Goal: Task Accomplishment & Management: Complete application form

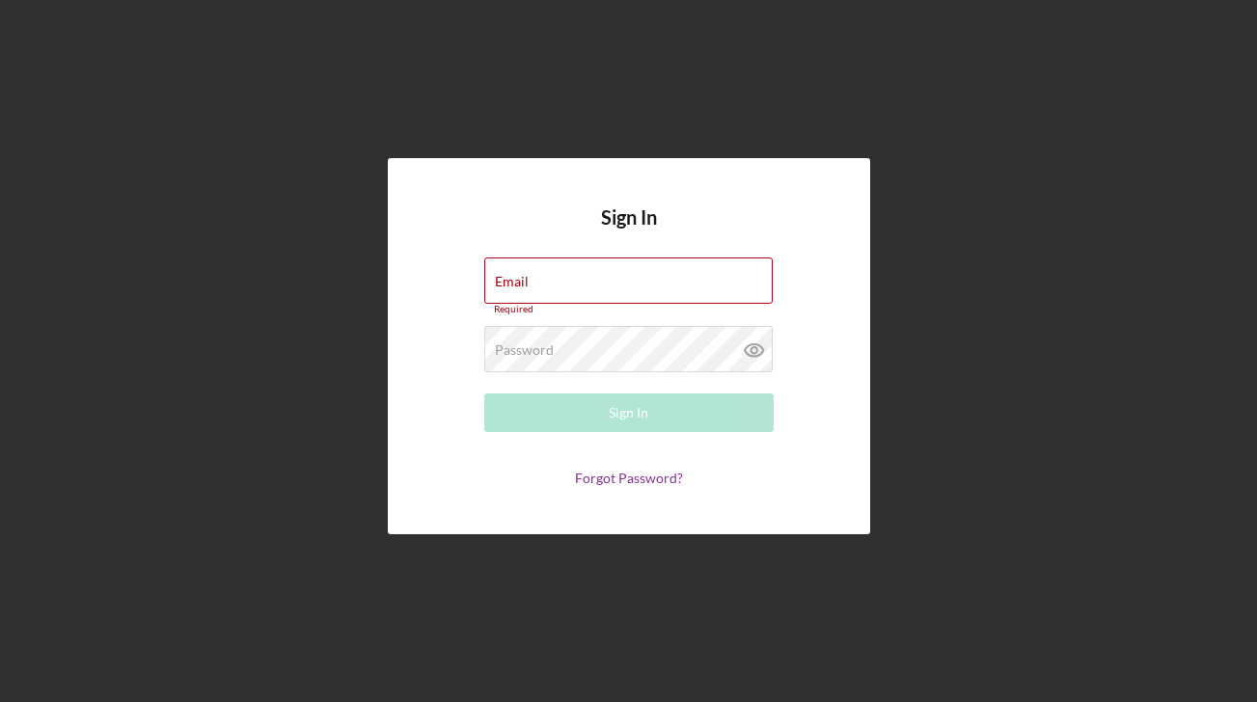
type input "[EMAIL_ADDRESS][DOMAIN_NAME]"
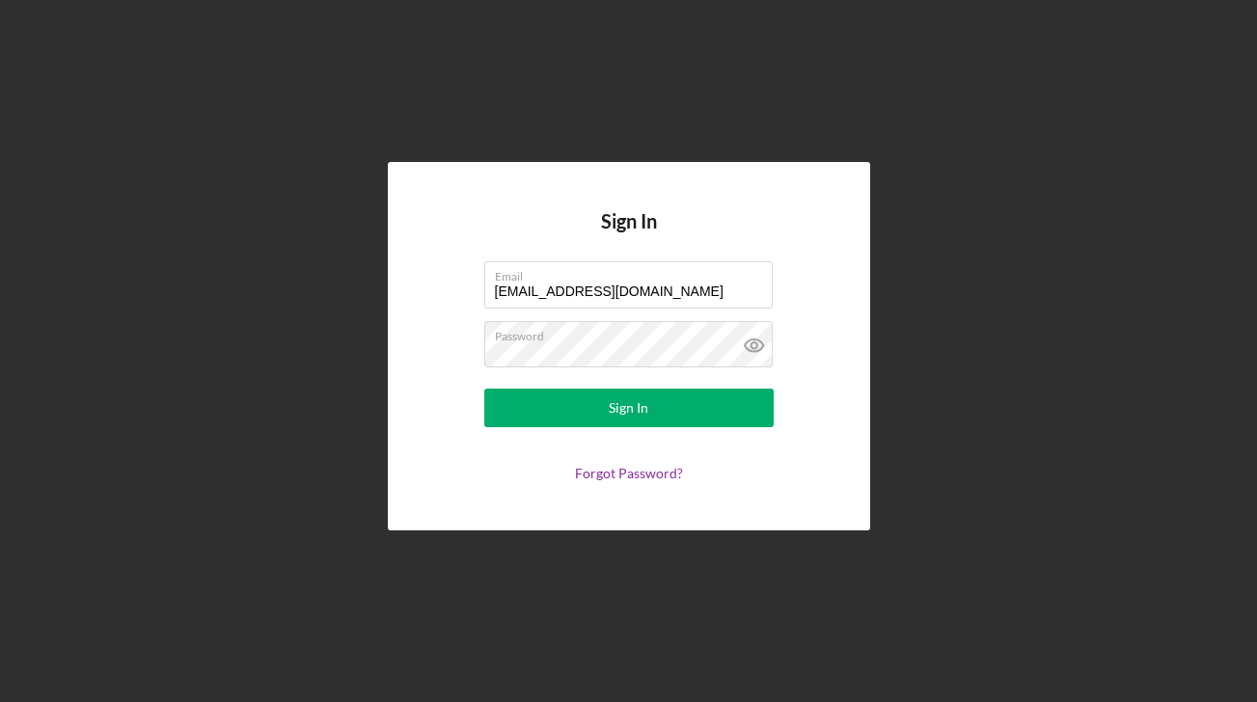
click at [608, 386] on form "Email [EMAIL_ADDRESS][DOMAIN_NAME] Password Sign In Forgot Password?" at bounding box center [629, 371] width 386 height 220
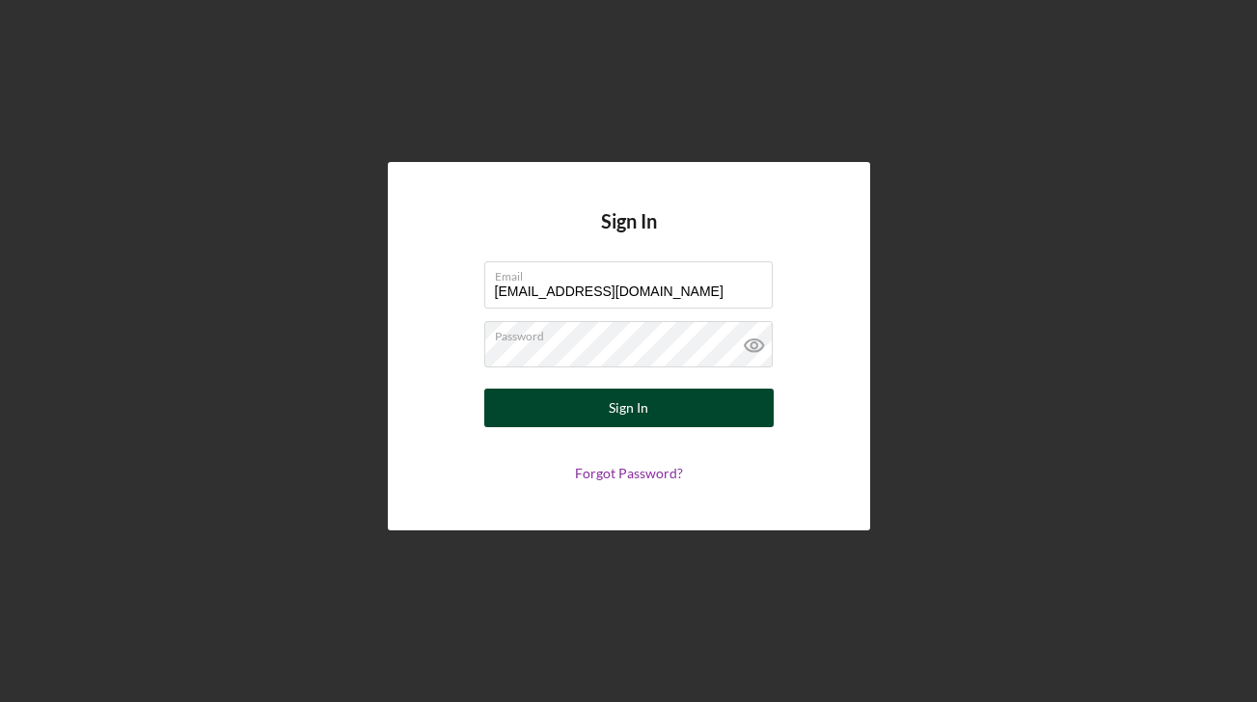
click at [612, 396] on div "Sign In" at bounding box center [629, 408] width 40 height 39
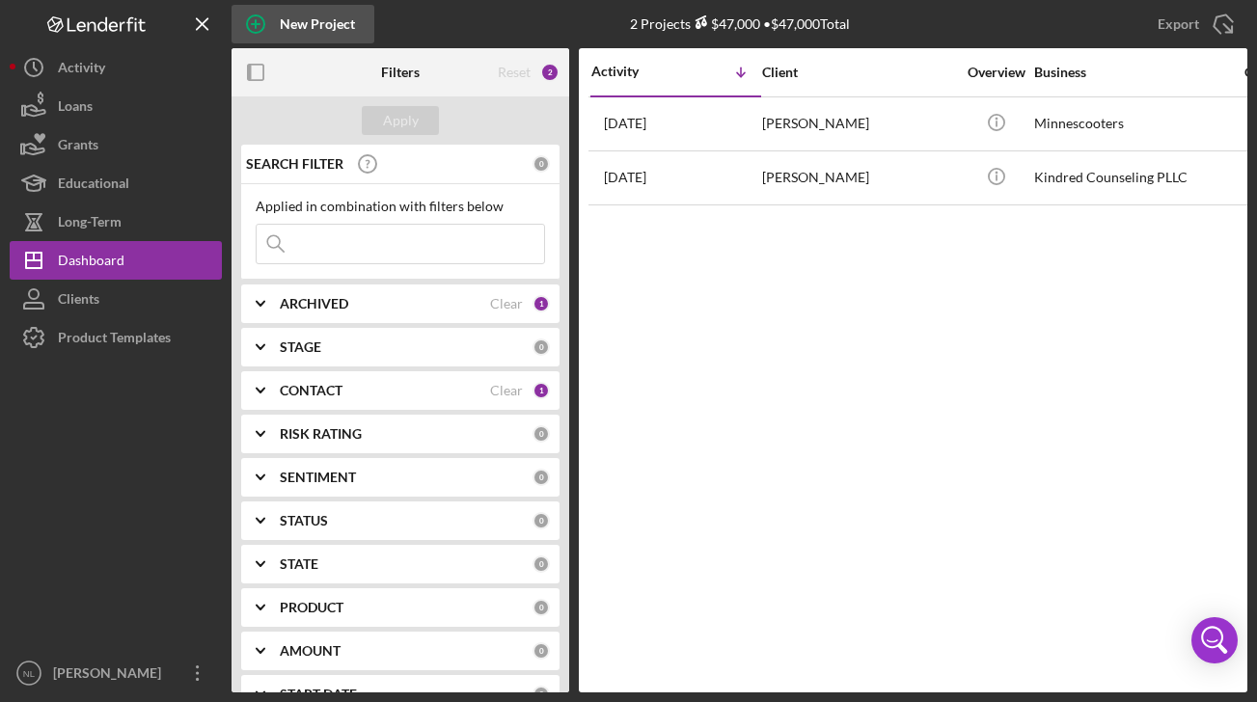
click at [314, 25] on div "New Project" at bounding box center [317, 24] width 75 height 39
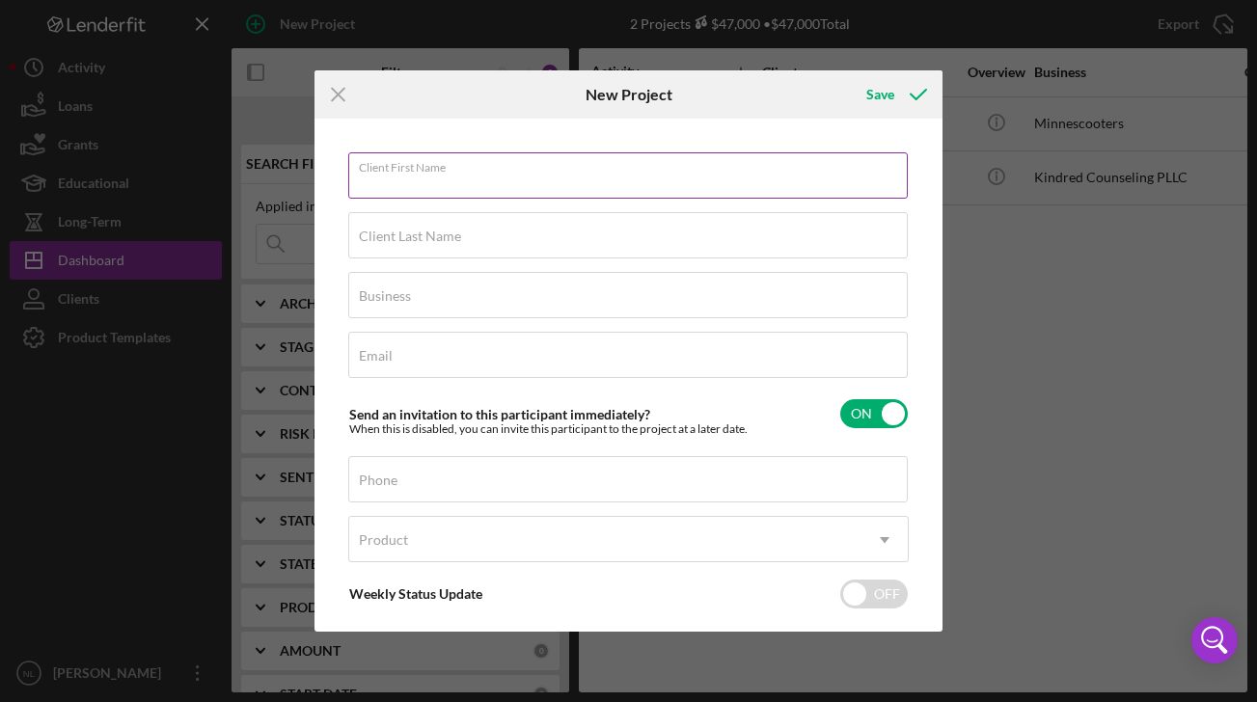
click at [580, 172] on div "Client First Name Required" at bounding box center [629, 176] width 562 height 48
type input "[PERSON_NAME]"
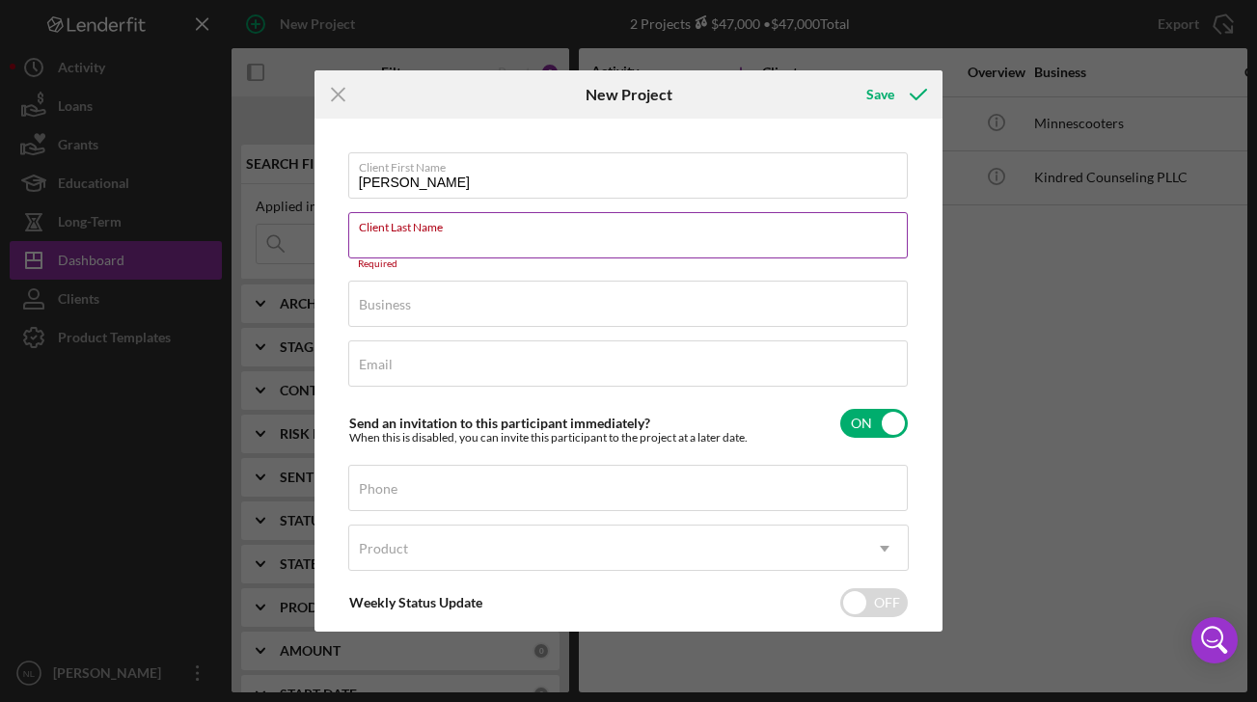
click at [768, 223] on div "Client Last Name Required" at bounding box center [629, 241] width 562 height 58
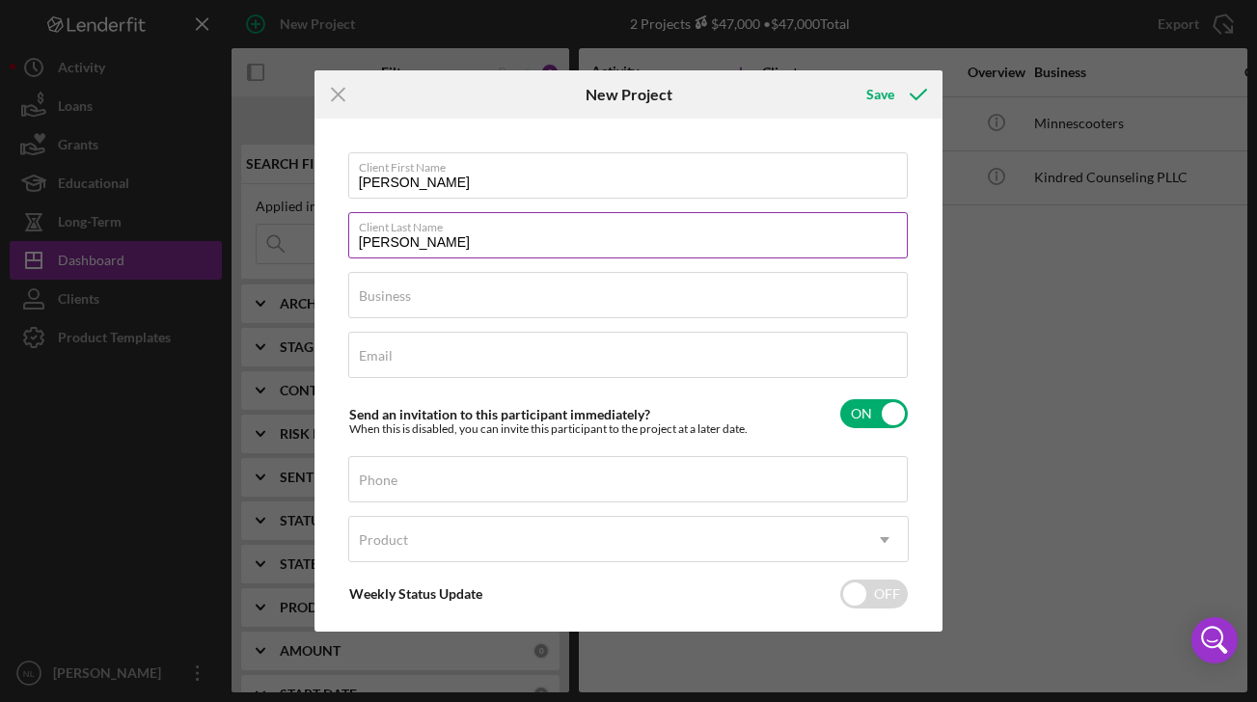
type input "[PERSON_NAME]"
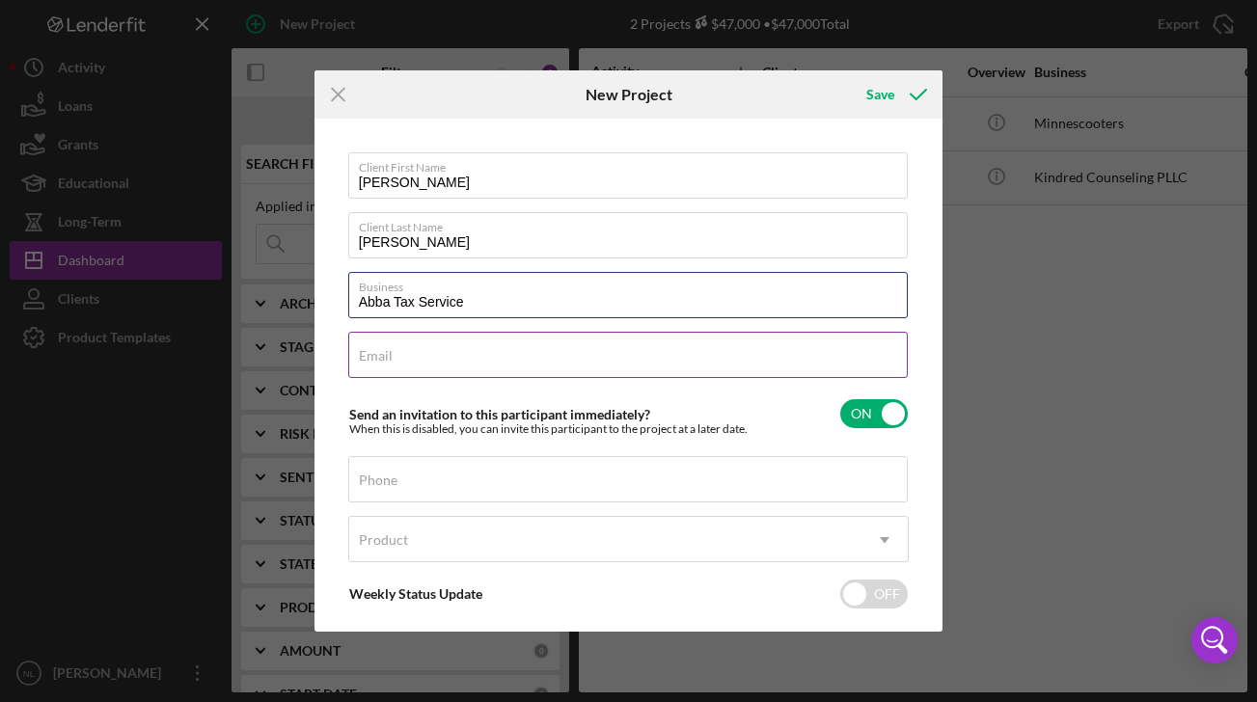
type input "Abba Tax Service"
click at [731, 351] on div "Email Required" at bounding box center [629, 356] width 562 height 48
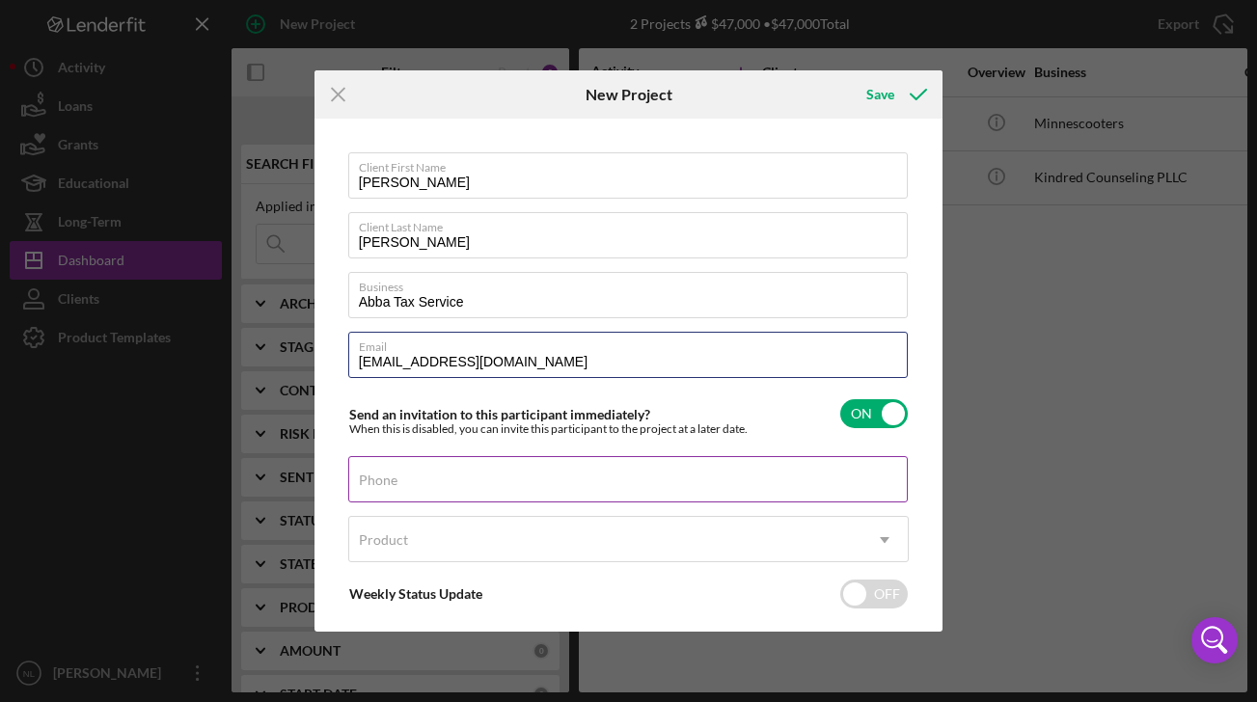
type input "[EMAIL_ADDRESS][DOMAIN_NAME]"
click at [678, 485] on input "Phone" at bounding box center [628, 479] width 561 height 46
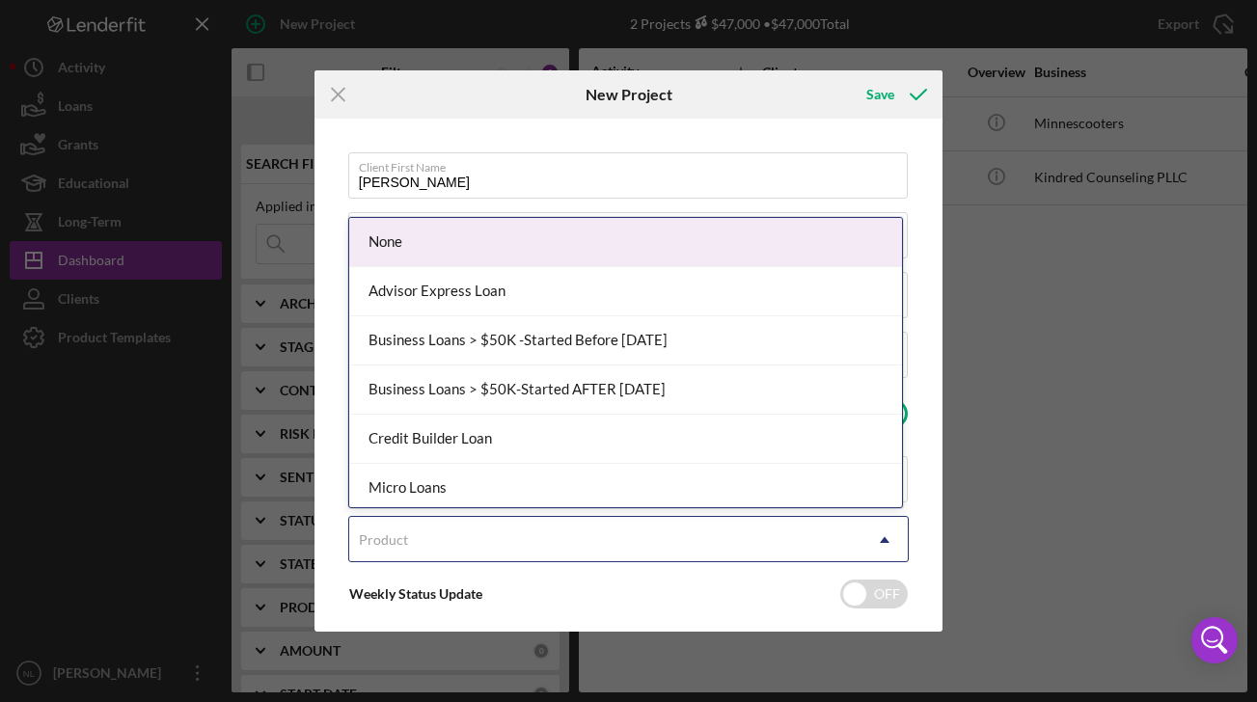
click at [699, 537] on div "Product" at bounding box center [605, 540] width 513 height 44
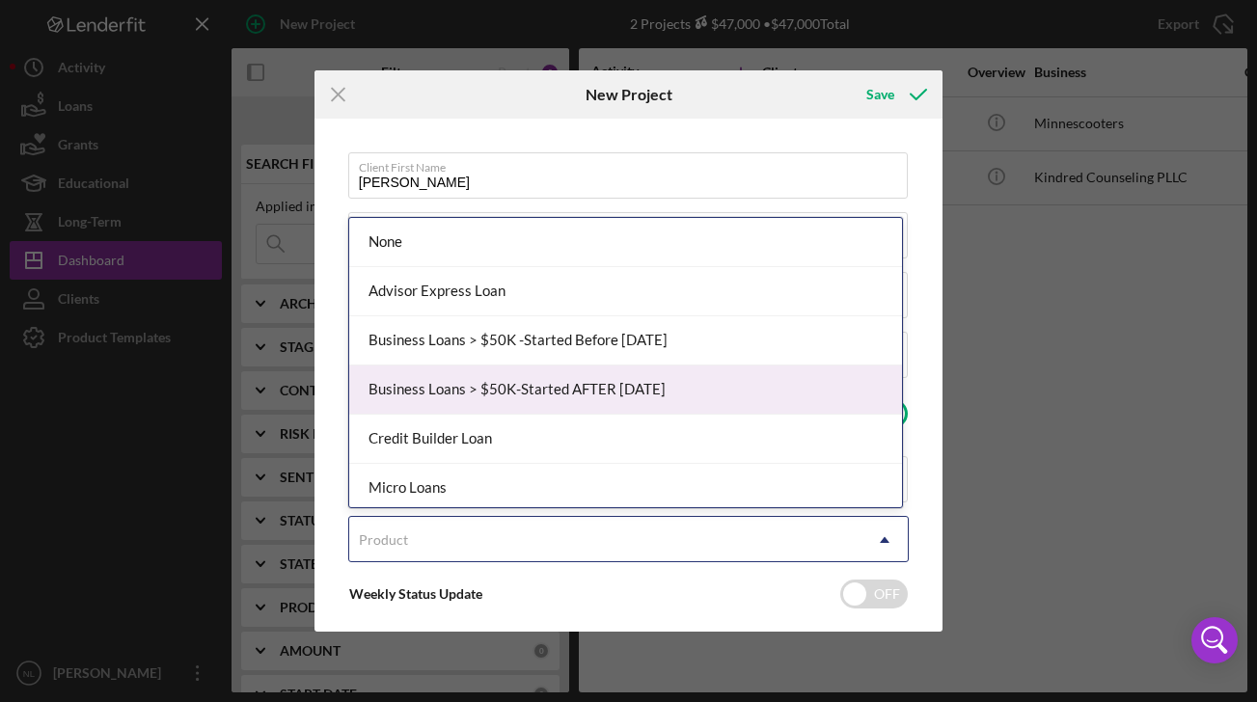
click at [695, 379] on div "Business Loans > $50K-Started AFTER [DATE]" at bounding box center [626, 390] width 554 height 49
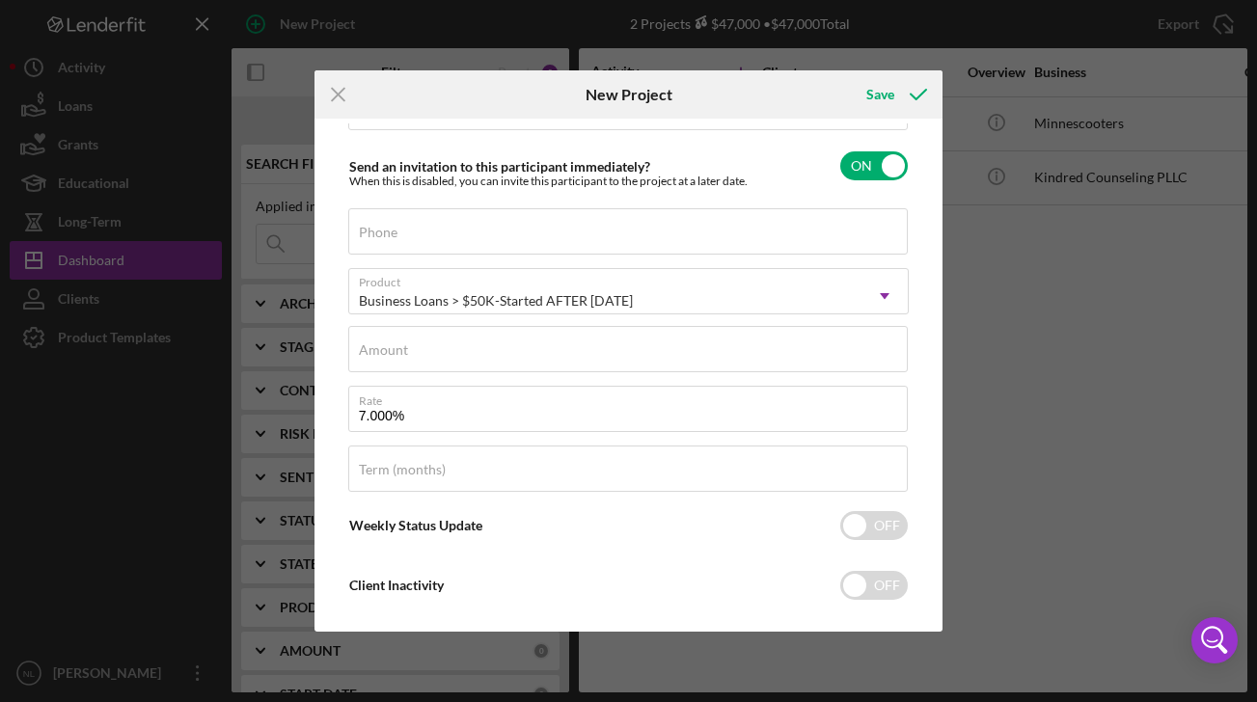
scroll to position [275, 0]
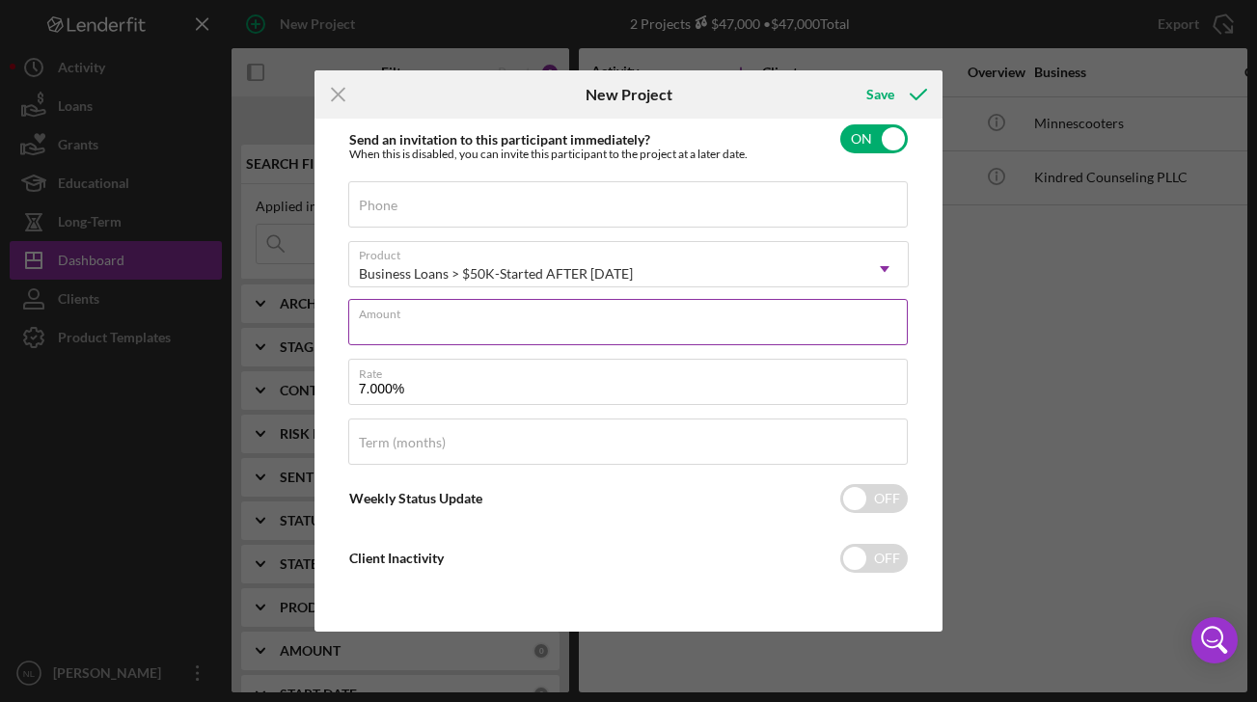
click at [663, 321] on input "Amount" at bounding box center [628, 322] width 561 height 46
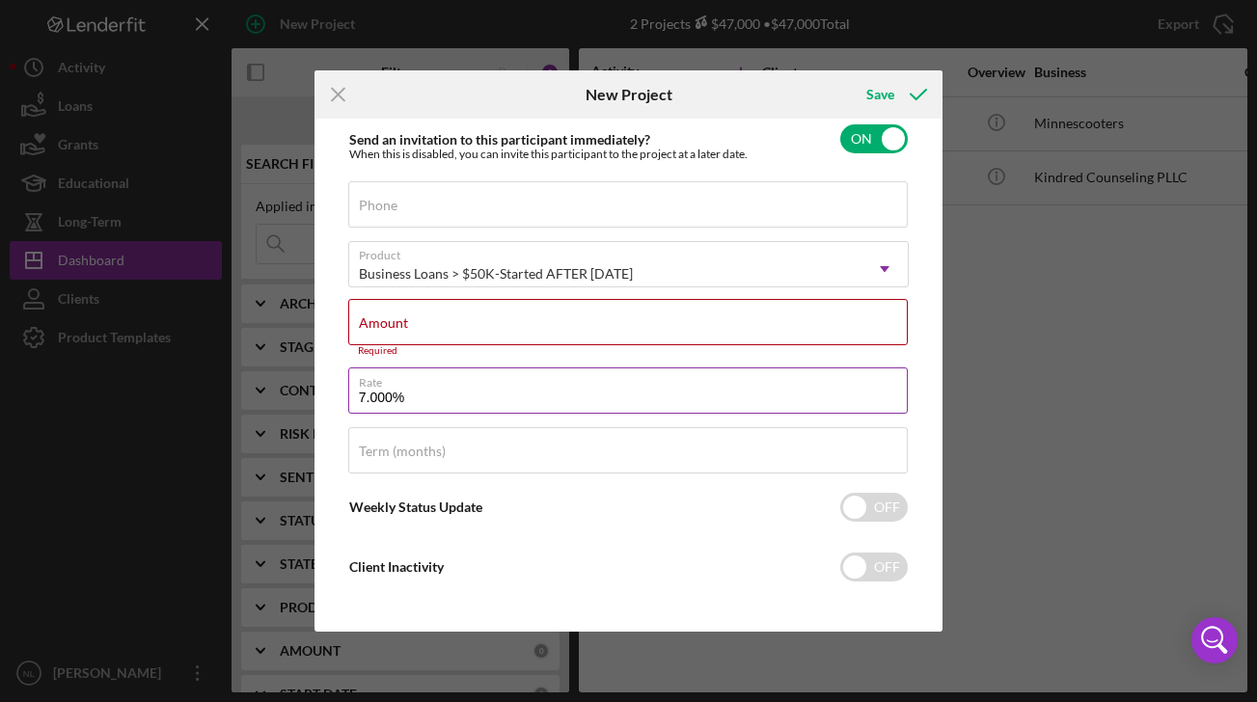
click at [697, 383] on div "Rate 7.000%" at bounding box center [629, 392] width 562 height 48
click at [366, 397] on input "7.000%" at bounding box center [628, 391] width 561 height 46
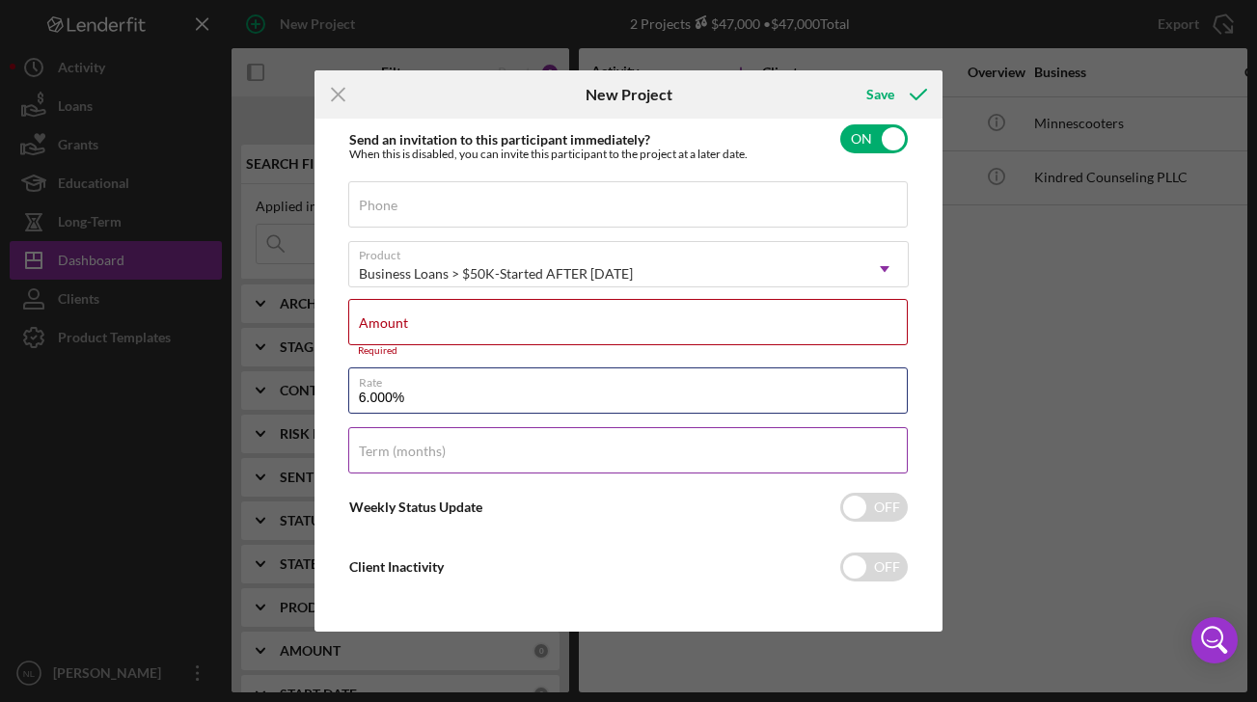
type input "6.000%"
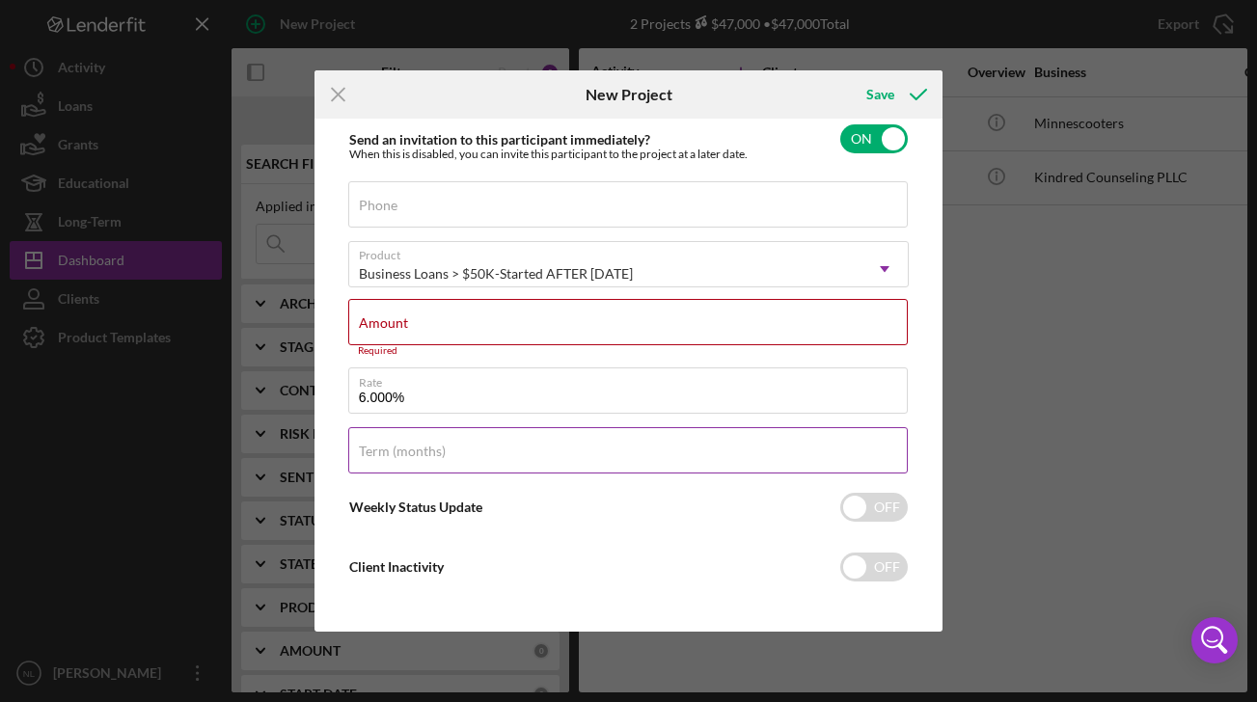
click at [430, 457] on label "Term (months)" at bounding box center [402, 451] width 87 height 15
click at [430, 457] on input "Term (months)" at bounding box center [628, 450] width 561 height 46
type input "60"
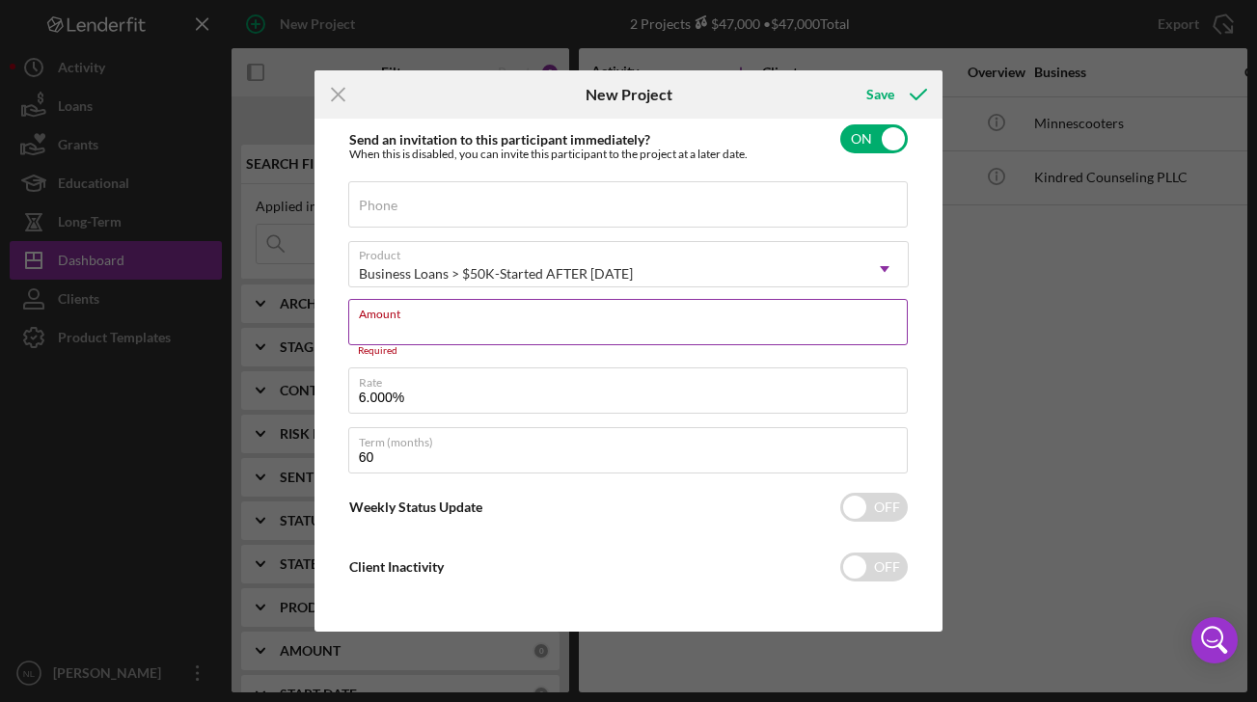
click at [558, 333] on input "Amount" at bounding box center [628, 322] width 561 height 46
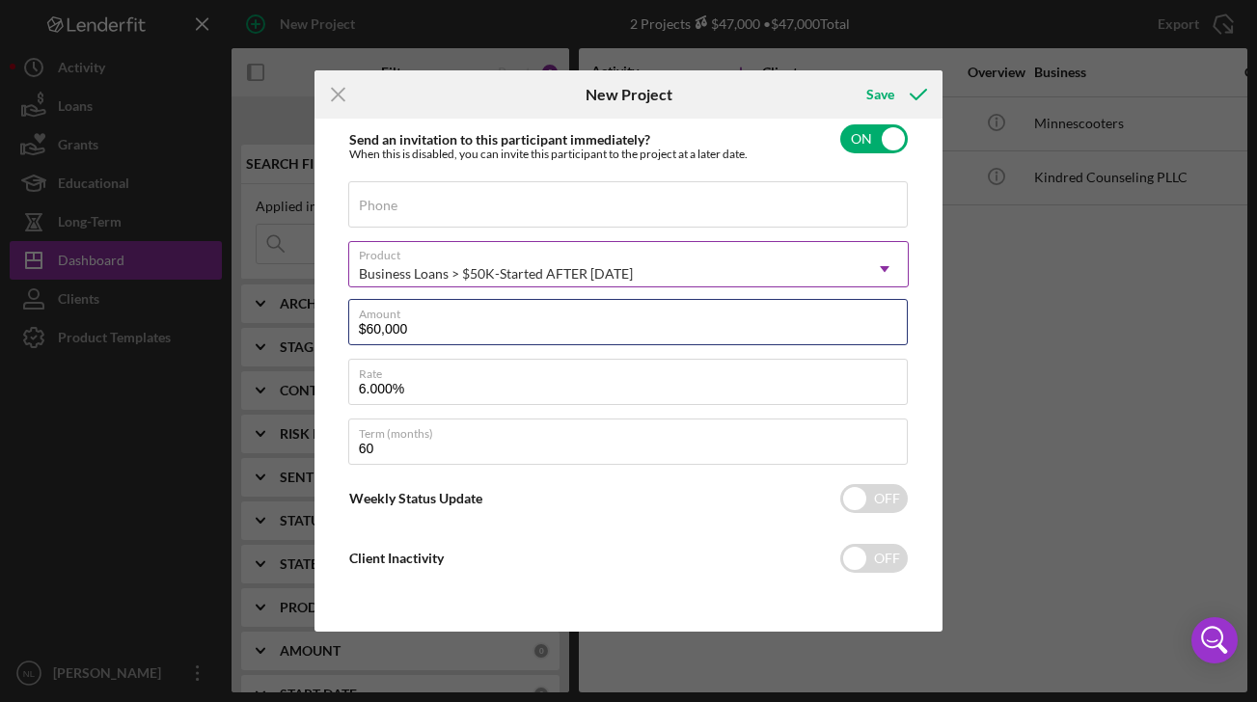
type input "$60,000"
click at [751, 271] on div "Business Loans > $50K-Started AFTER [DATE]" at bounding box center [605, 274] width 513 height 44
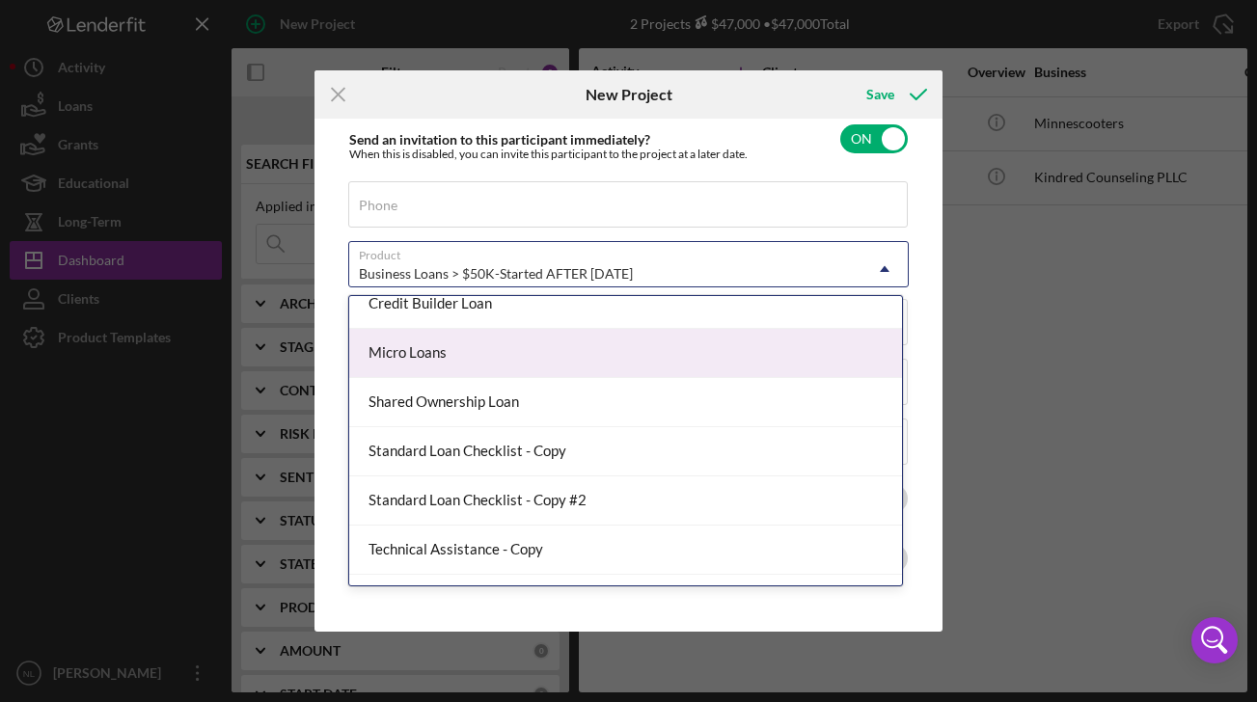
scroll to position [175, 0]
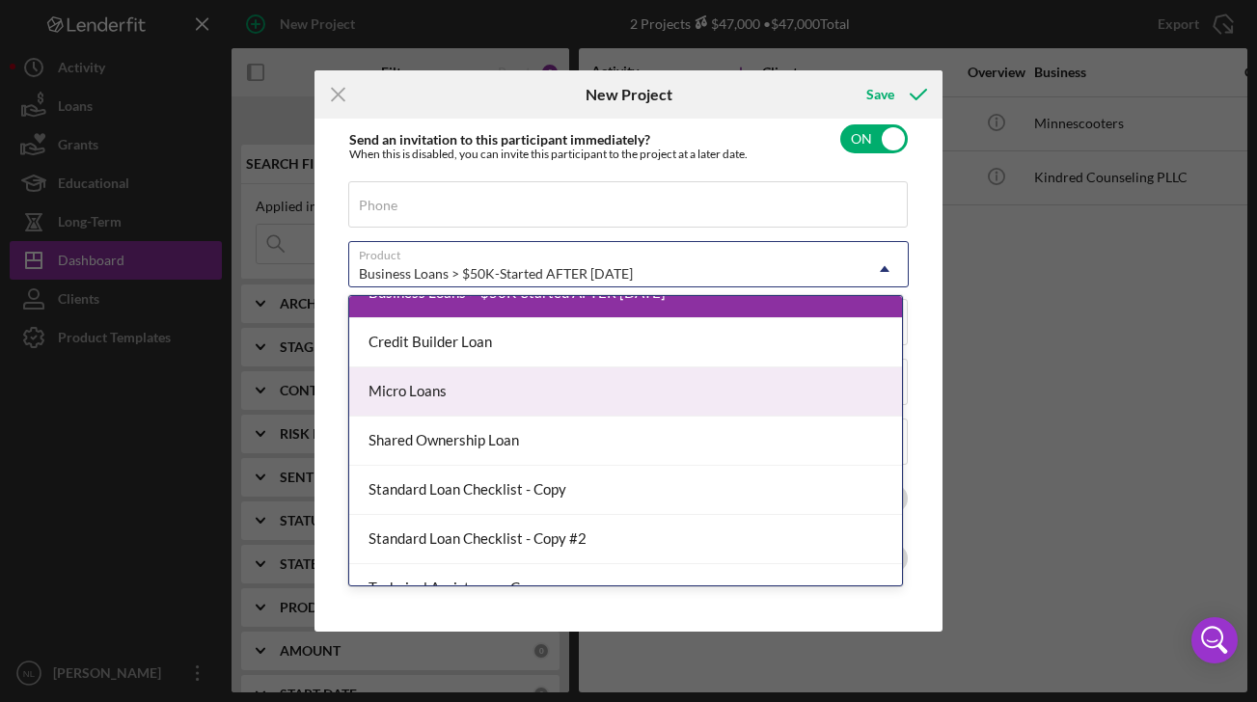
click at [763, 402] on div "Micro Loans" at bounding box center [626, 392] width 554 height 49
checkbox input "true"
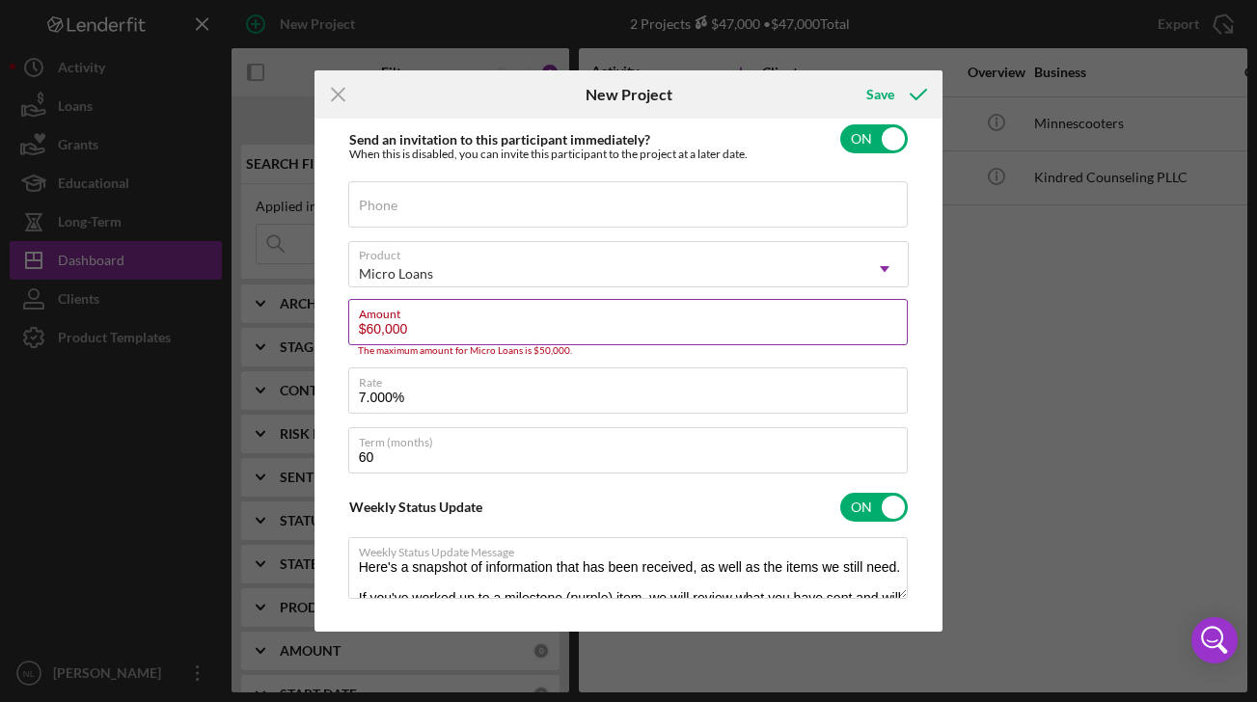
click at [740, 311] on label "Amount" at bounding box center [634, 310] width 550 height 21
click at [740, 311] on input "$60,000" at bounding box center [628, 322] width 561 height 46
type input "$6"
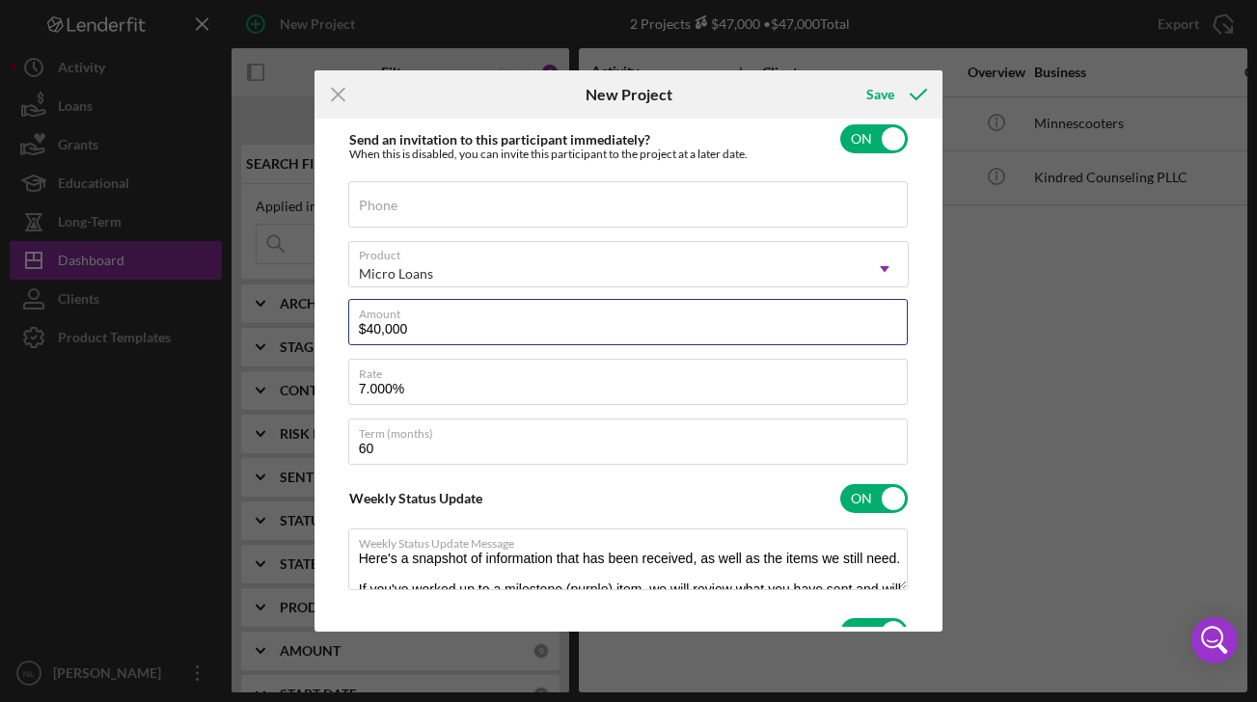
type input "$40,000"
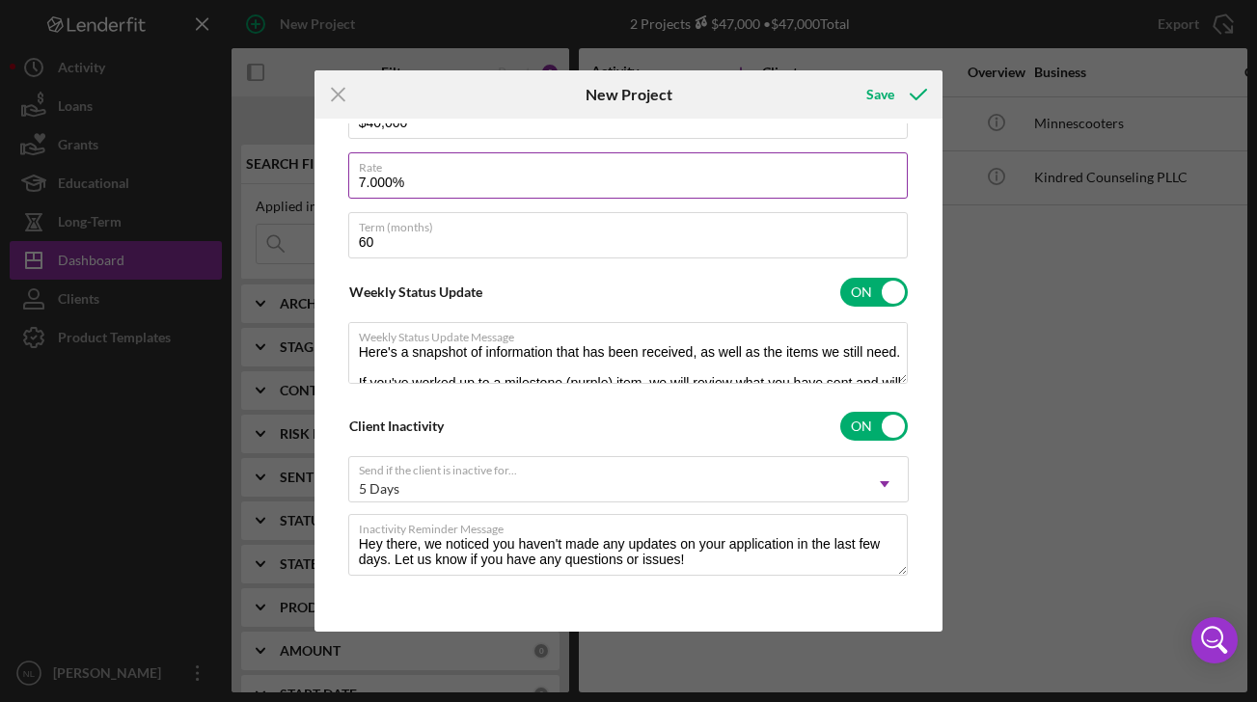
click at [368, 179] on input "7.000%" at bounding box center [628, 175] width 561 height 46
type input "6.000%"
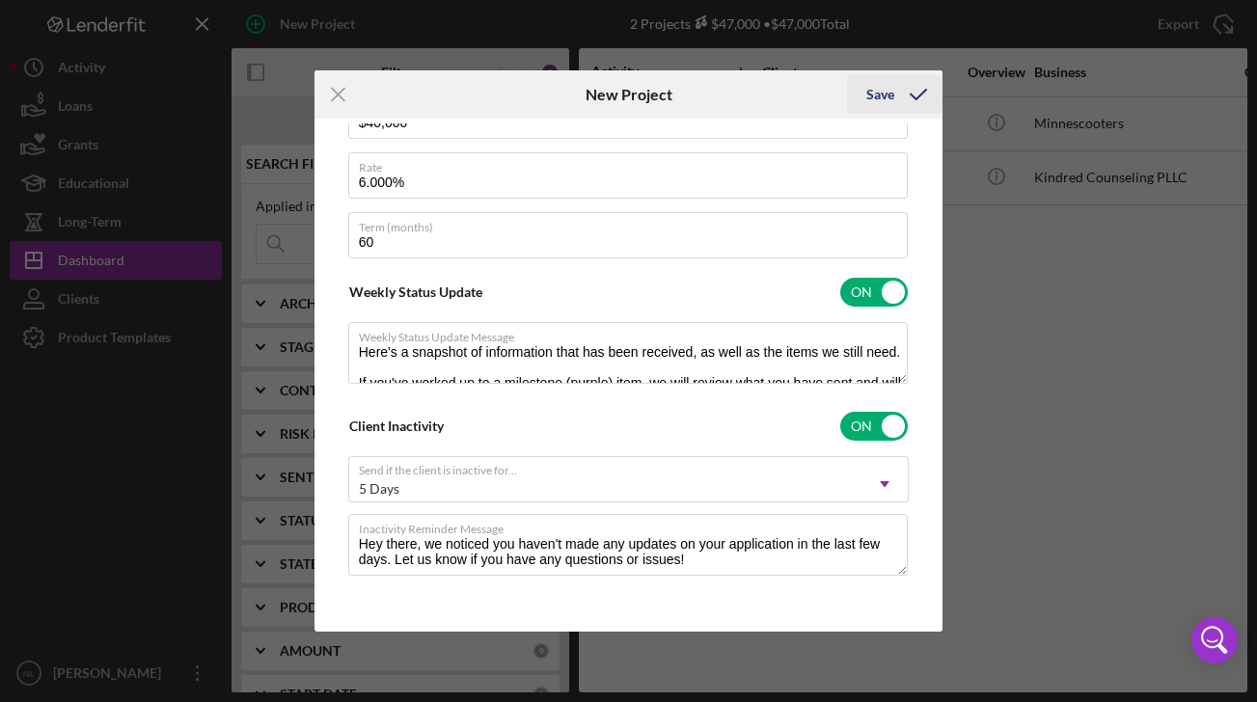
click at [871, 95] on div "Save" at bounding box center [880, 94] width 28 height 39
checkbox input "false"
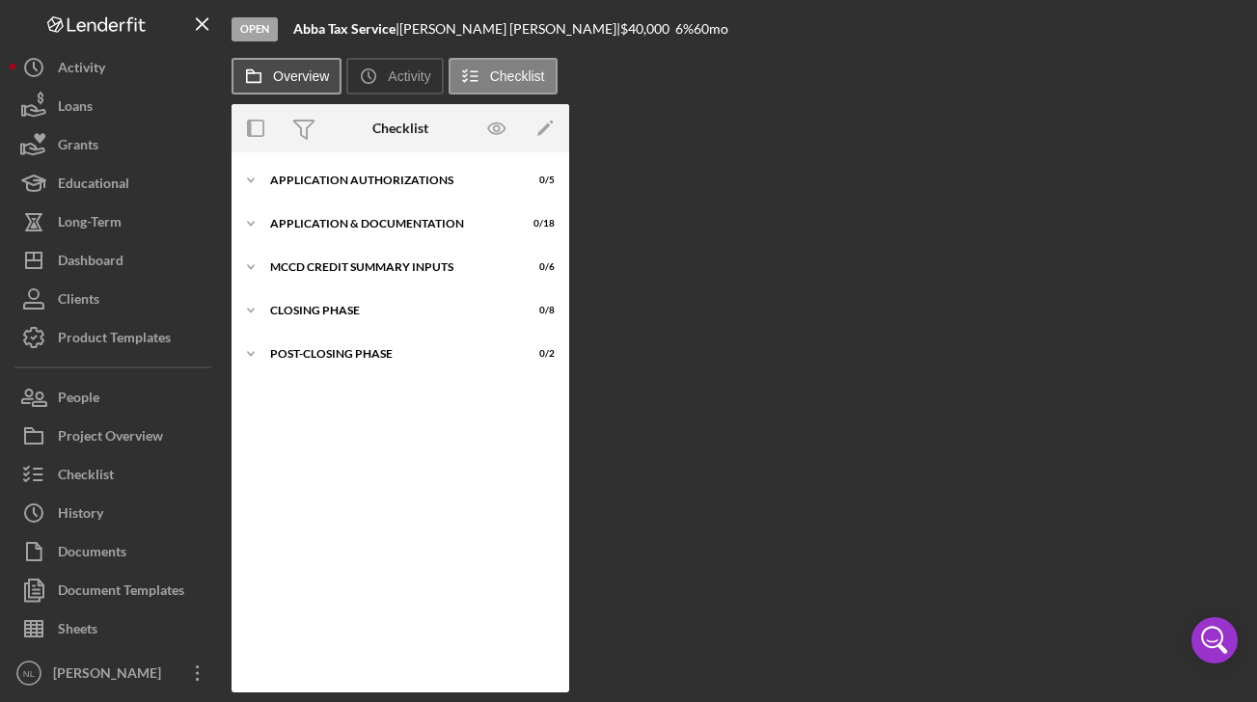
click at [319, 70] on label "Overview" at bounding box center [301, 76] width 56 height 15
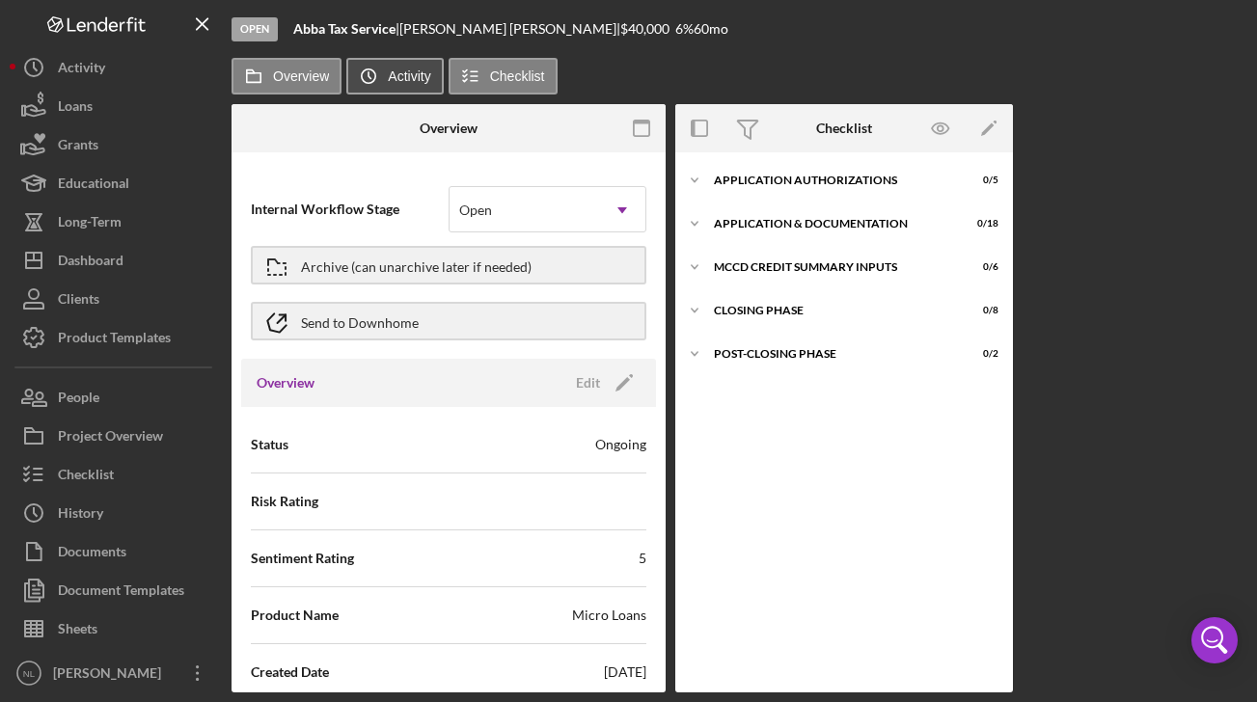
click at [415, 69] on label "Activity" at bounding box center [409, 76] width 42 height 15
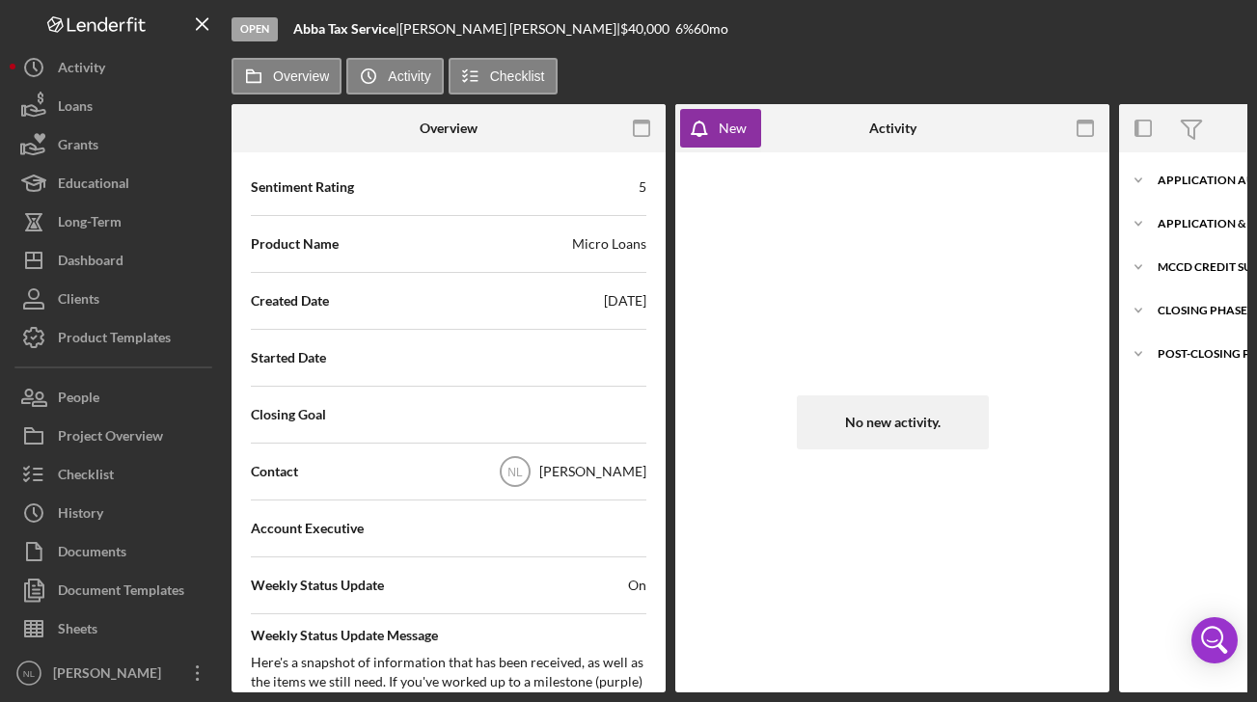
scroll to position [474, 0]
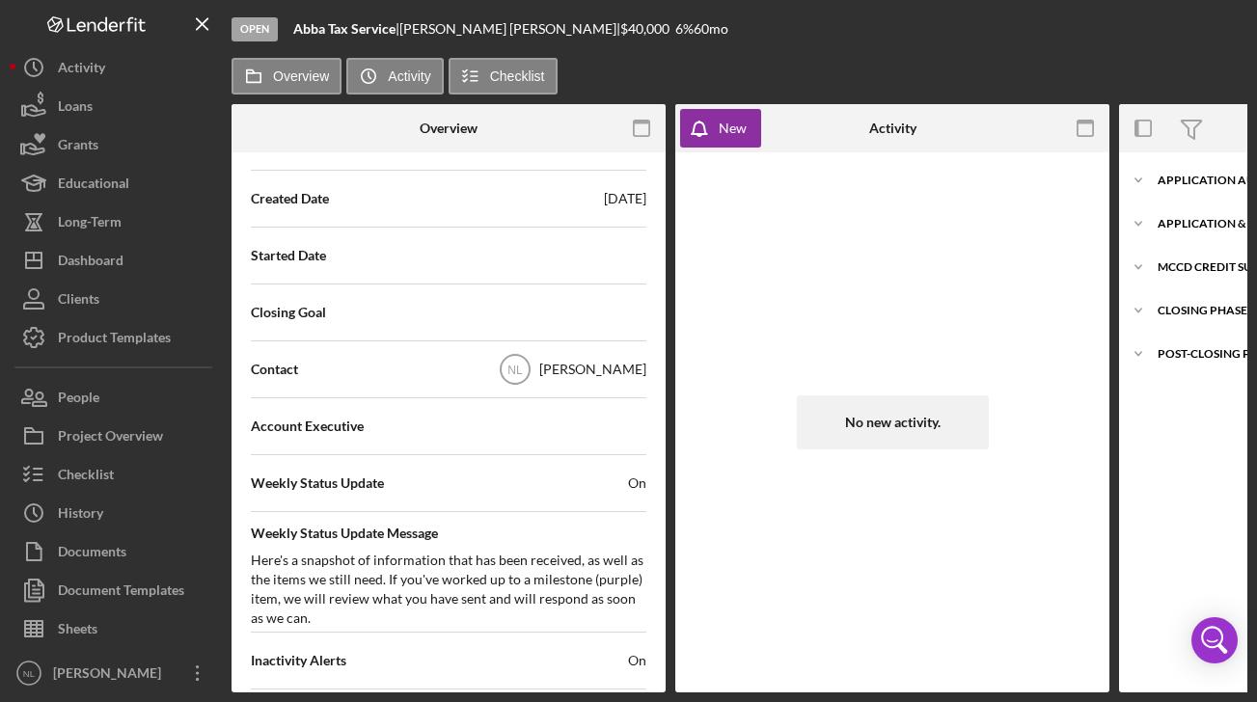
click at [579, 435] on div "Account Executive" at bounding box center [449, 426] width 396 height 48
click at [339, 421] on span "Account Executive" at bounding box center [307, 426] width 113 height 19
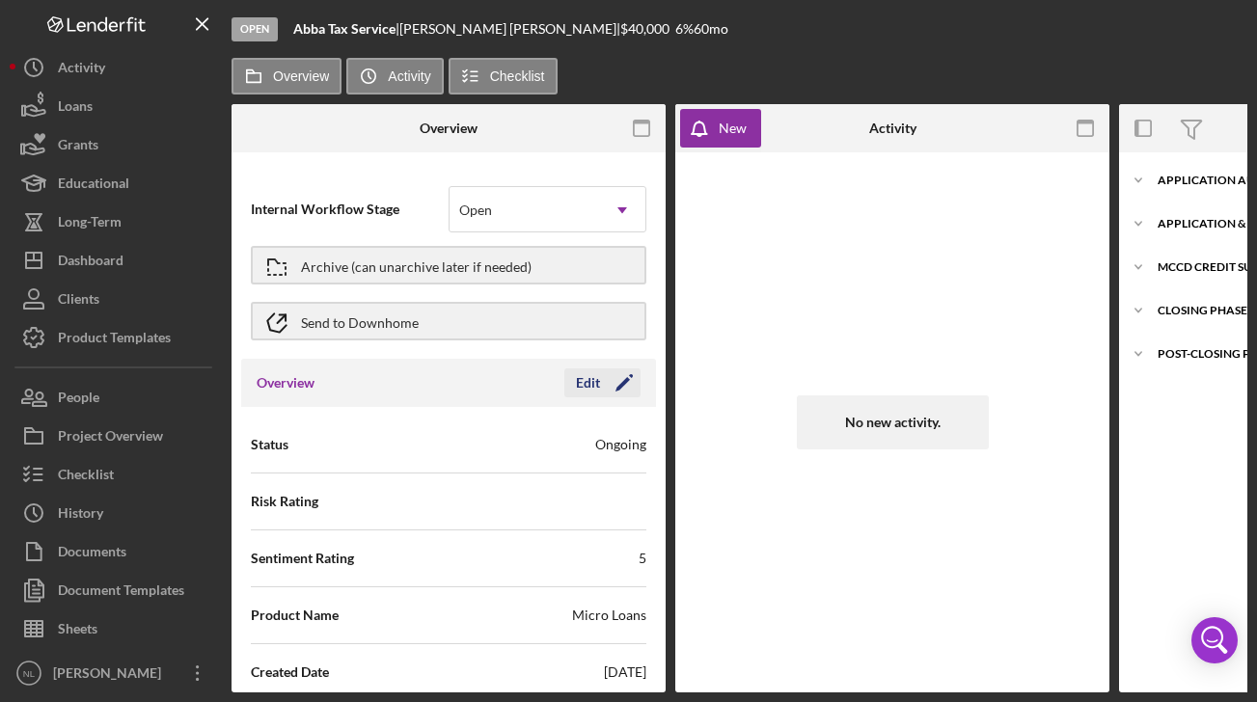
click at [617, 382] on polygon "button" at bounding box center [623, 384] width 14 height 14
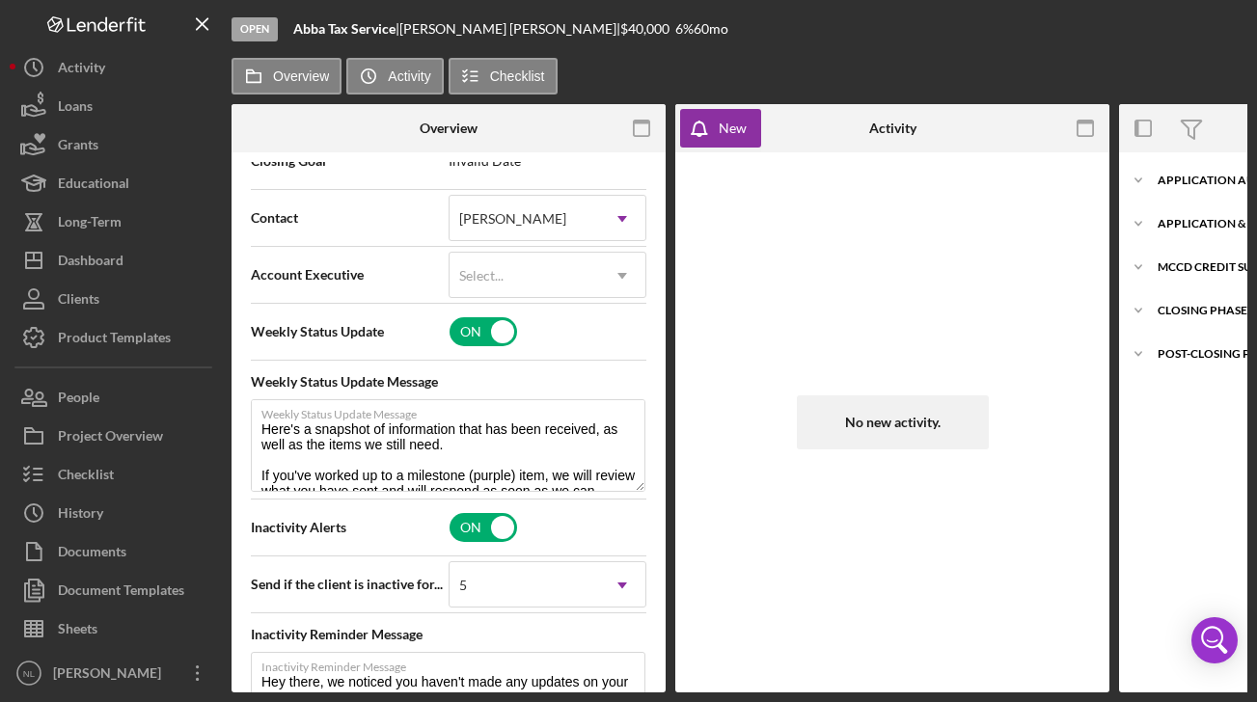
scroll to position [609, 0]
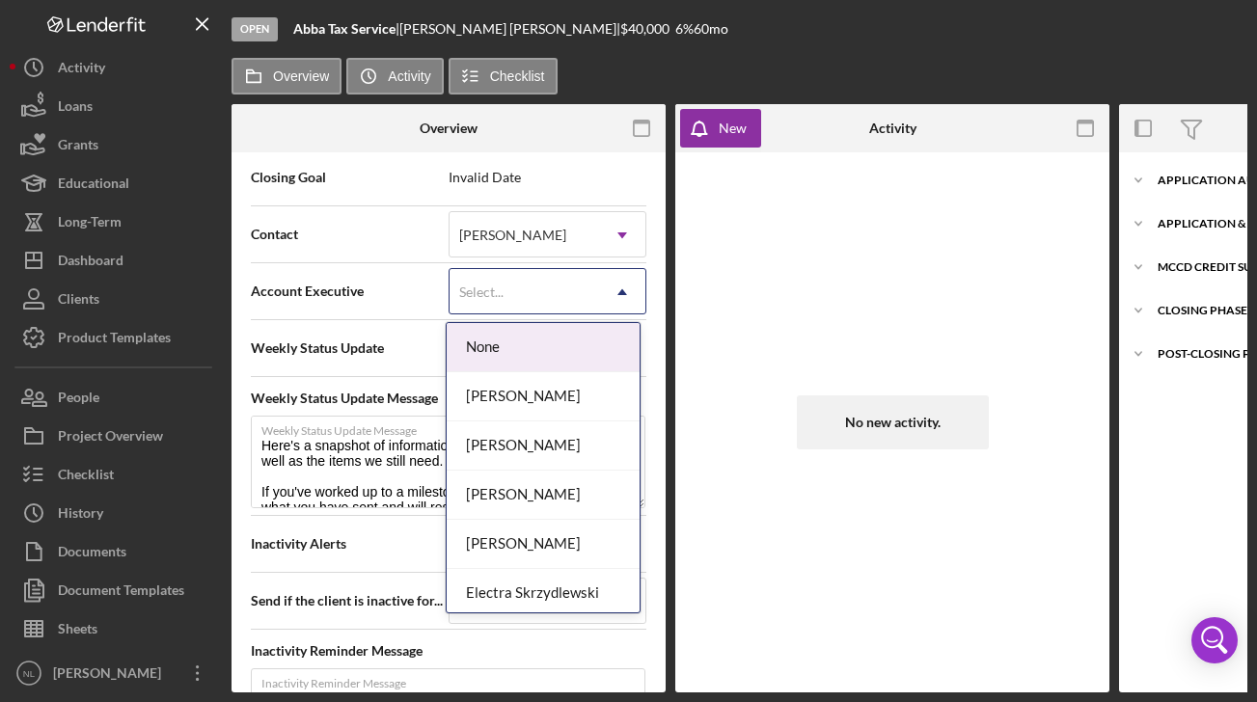
click at [612, 285] on icon "Icon/Dropdown Arrow" at bounding box center [622, 292] width 46 height 46
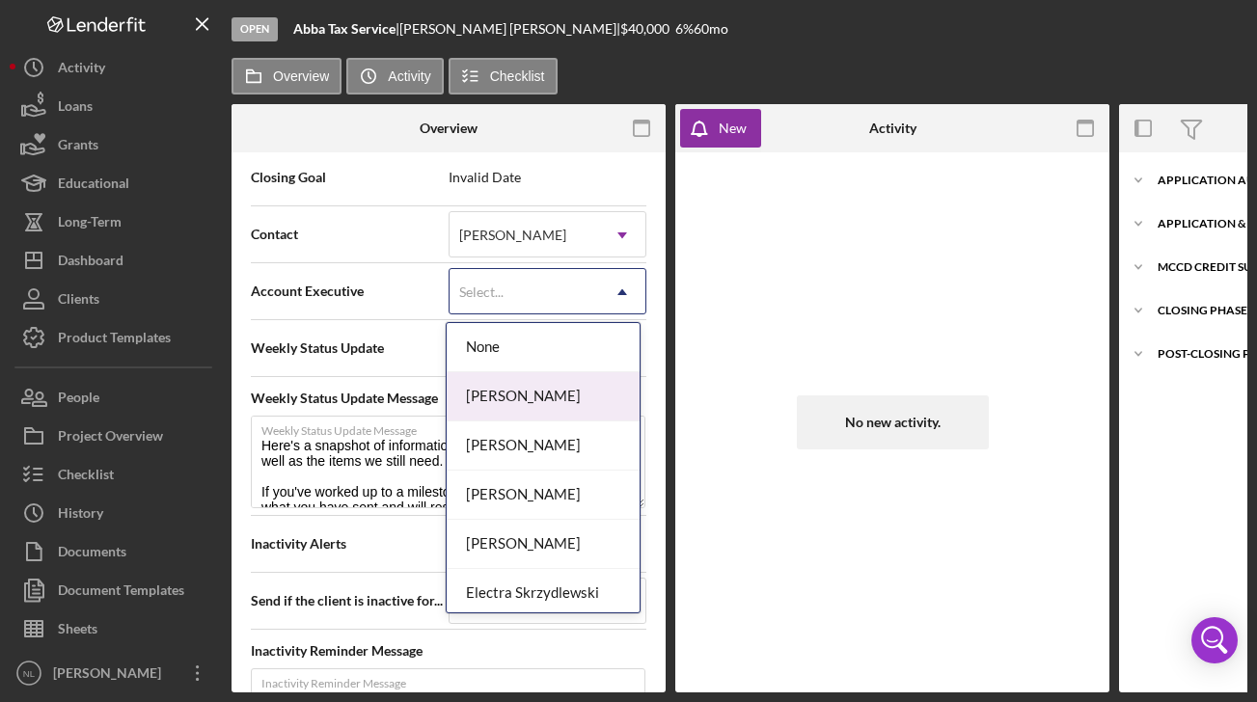
click at [594, 400] on div "[PERSON_NAME]" at bounding box center [543, 396] width 193 height 49
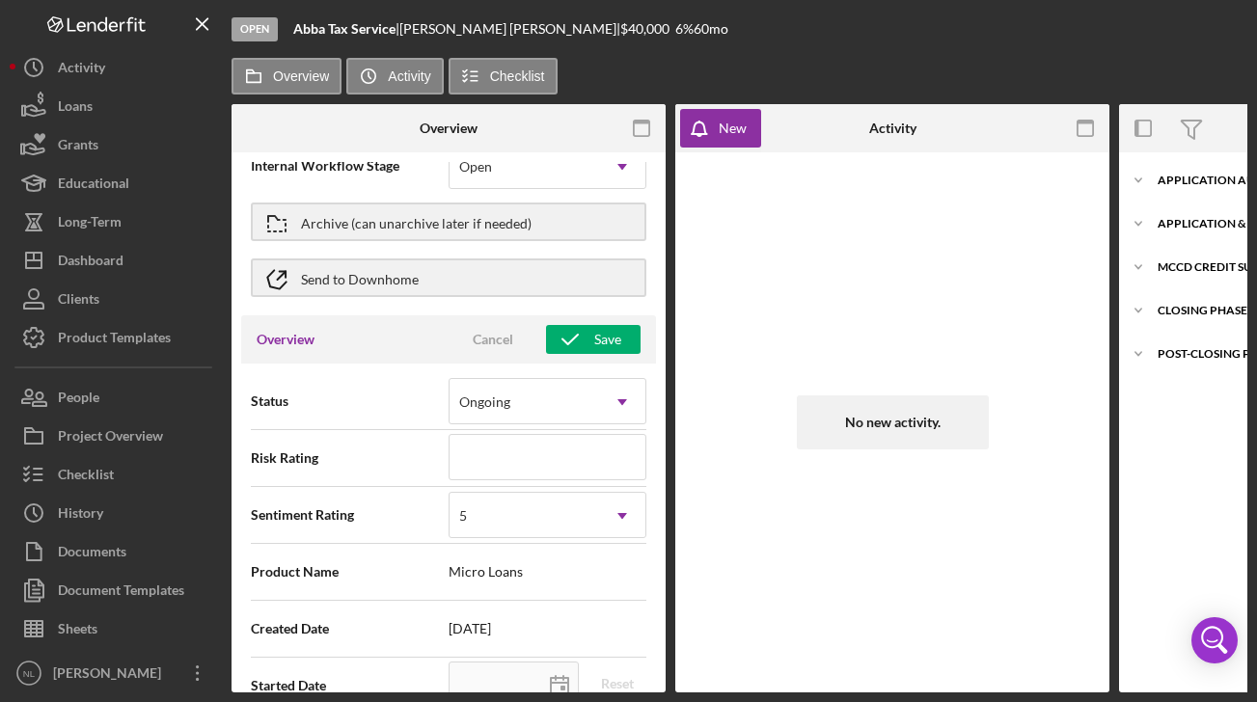
scroll to position [0, 0]
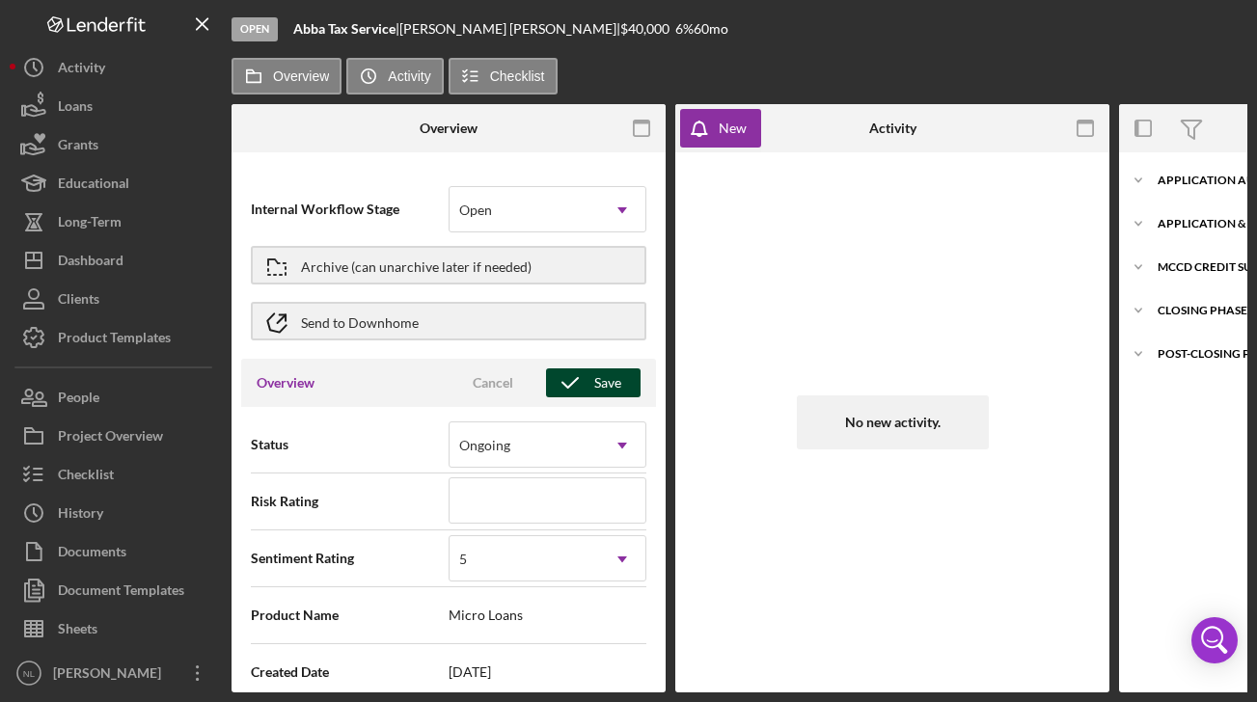
click at [594, 391] on div "Save" at bounding box center [607, 383] width 27 height 29
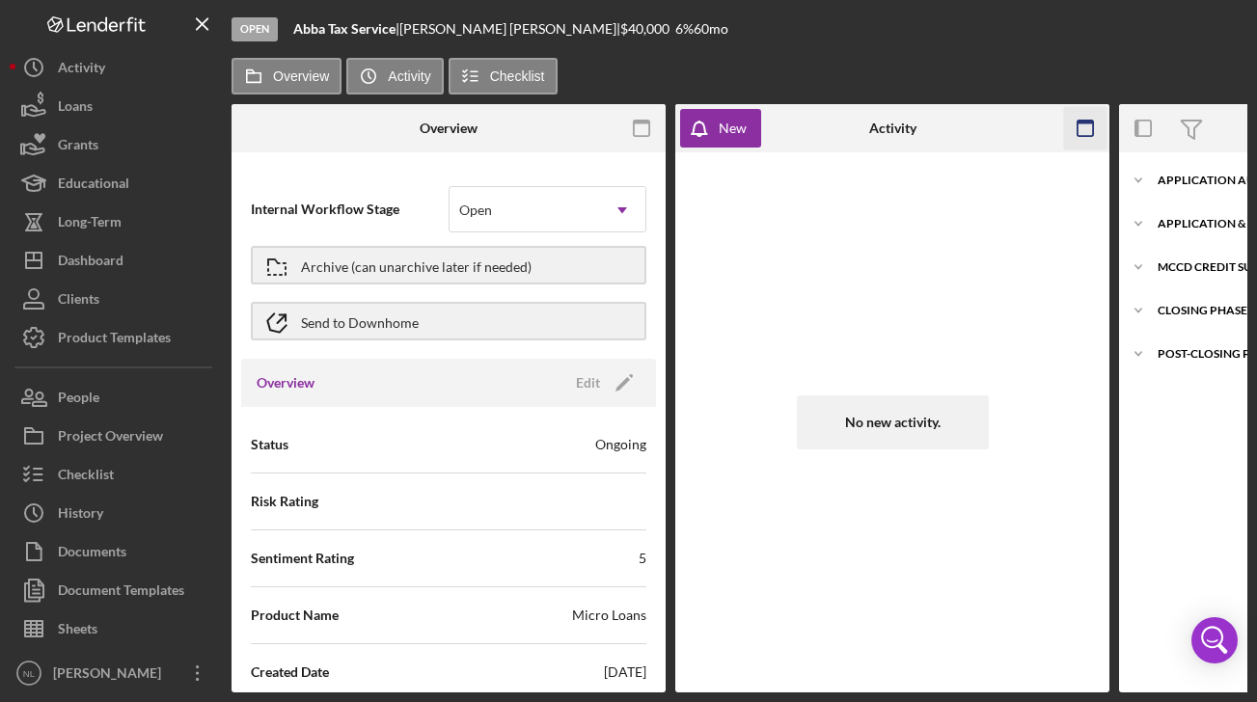
click at [1087, 134] on icon "button" at bounding box center [1085, 128] width 43 height 43
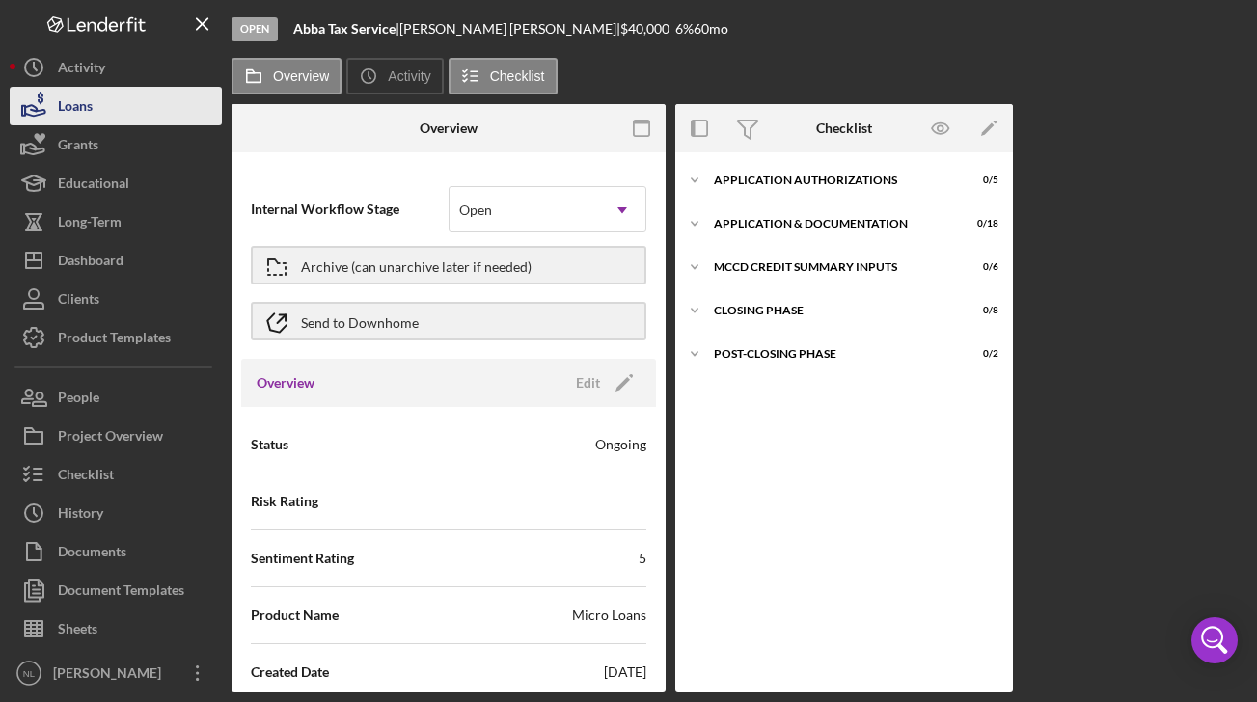
click at [138, 123] on button "Loans" at bounding box center [116, 106] width 212 height 39
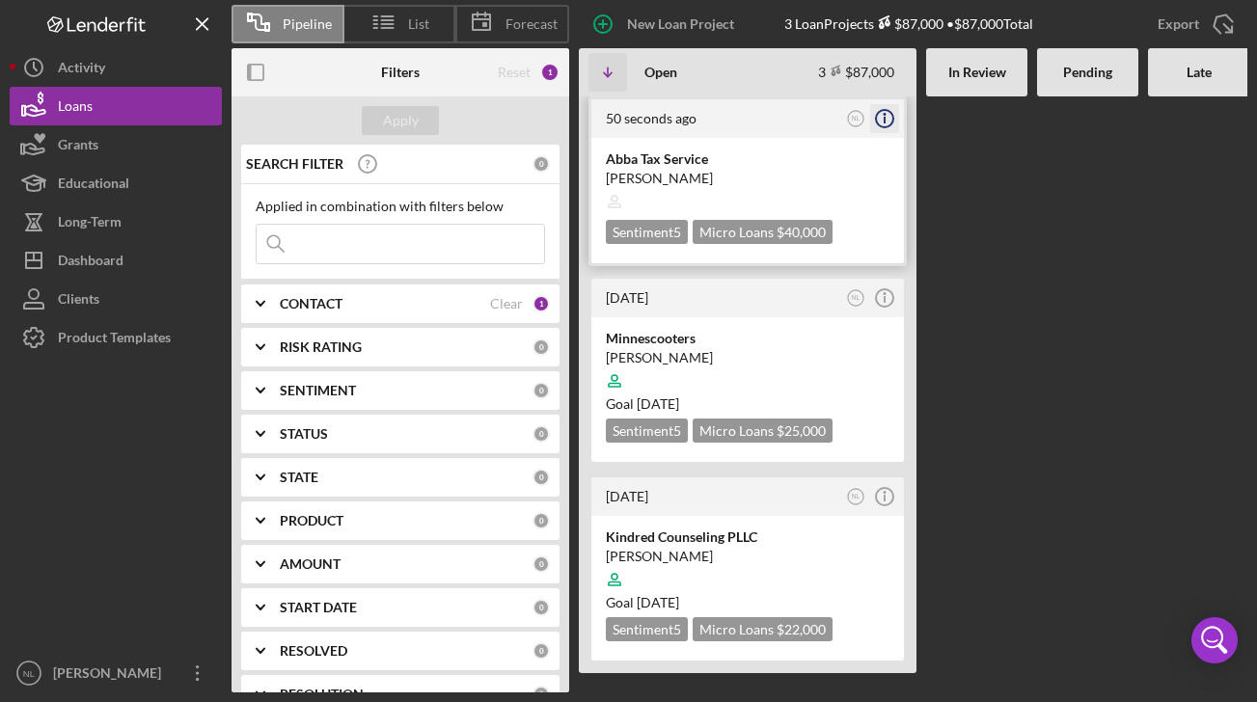
click at [892, 123] on circle "button" at bounding box center [884, 118] width 17 height 17
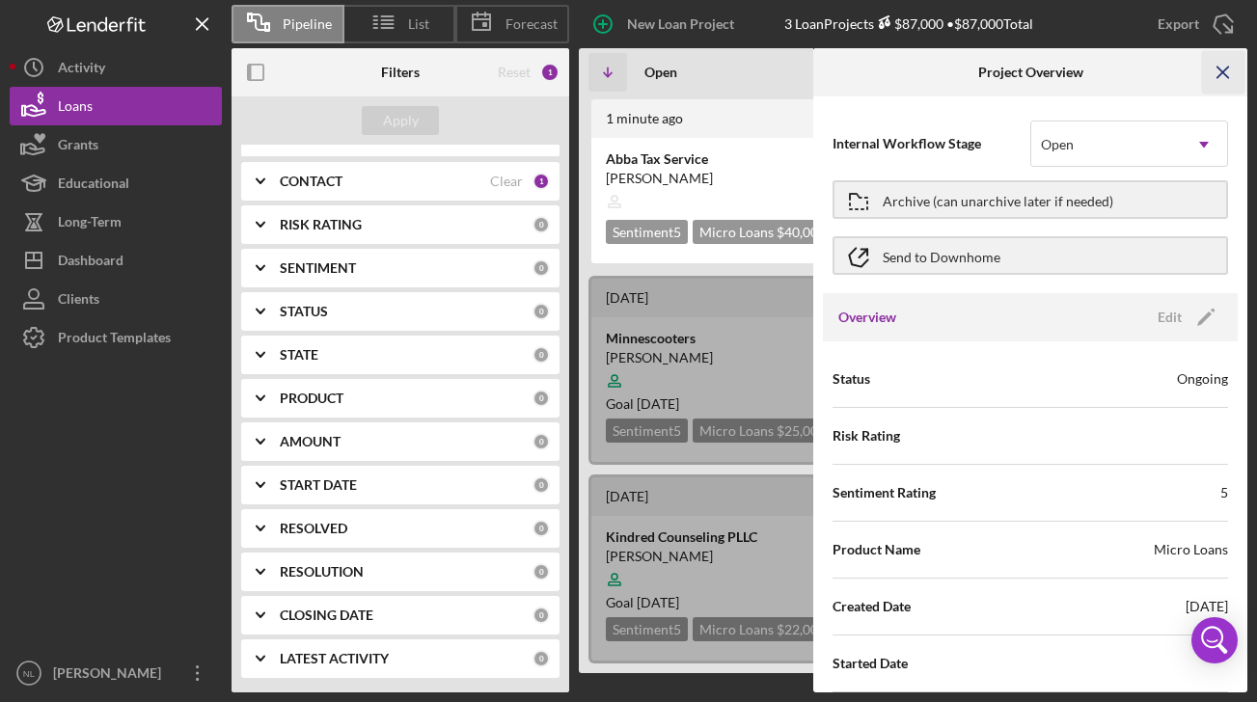
click at [1223, 75] on icon "Icon/Menu Close" at bounding box center [1223, 72] width 43 height 43
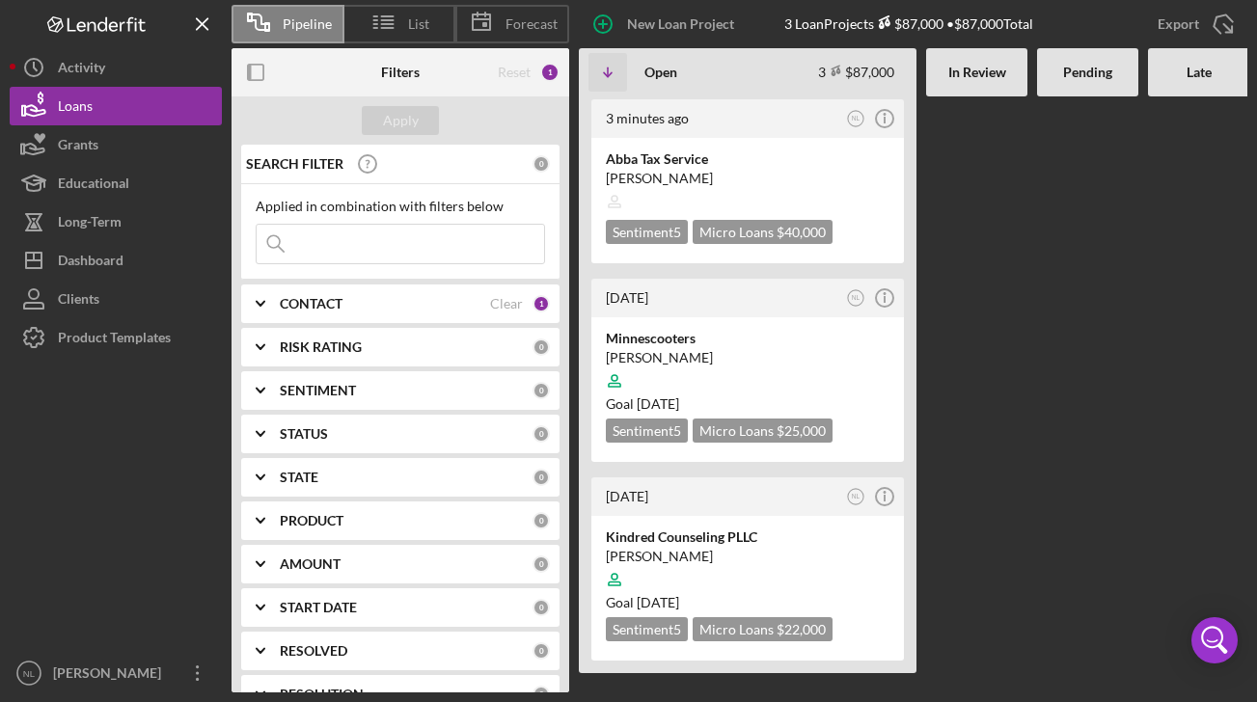
click at [290, 297] on b "CONTACT" at bounding box center [311, 303] width 63 height 15
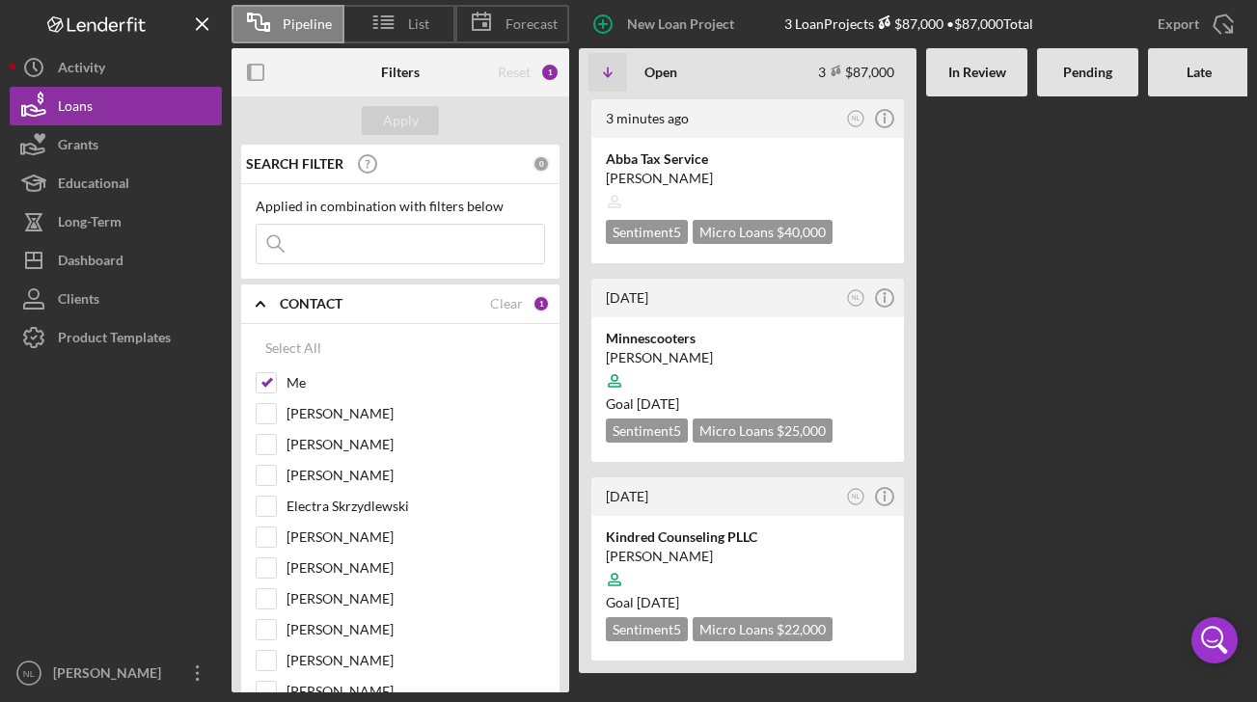
click at [261, 304] on polyline at bounding box center [261, 304] width 8 height 4
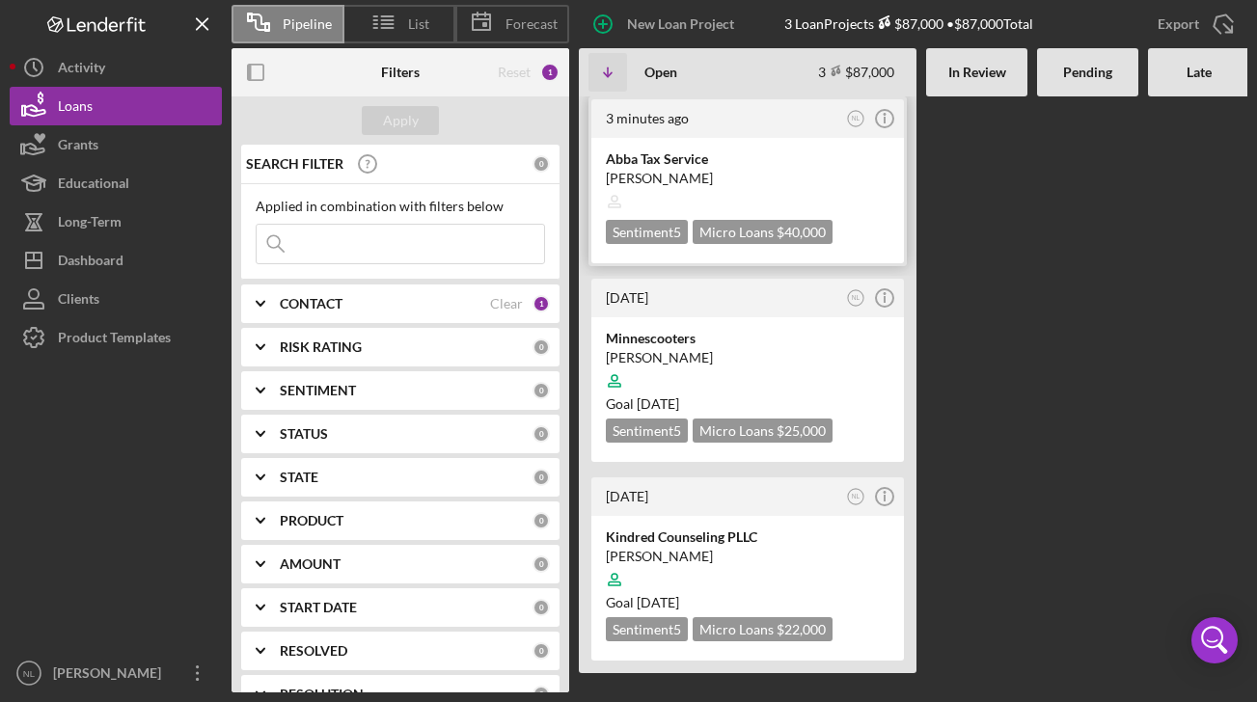
click at [814, 146] on div "Abba Tax Service [PERSON_NAME] Sentiment 5 Micro Loans $40,000 $40,000" at bounding box center [747, 200] width 313 height 125
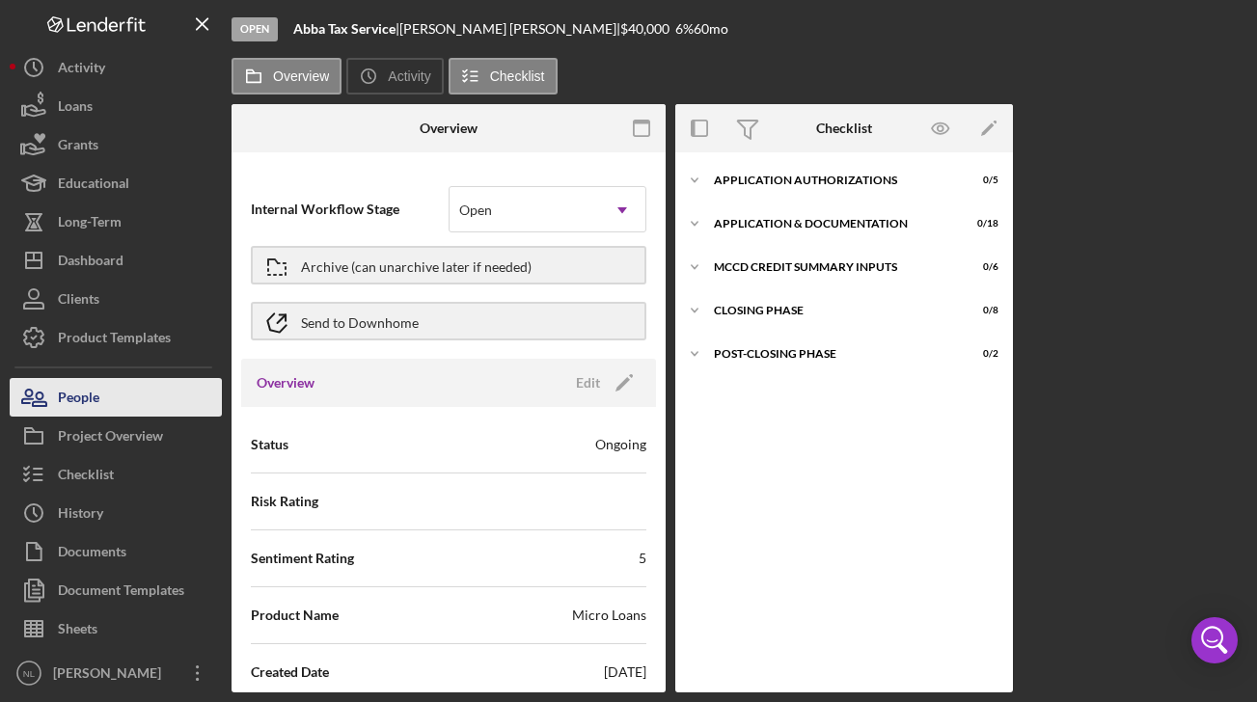
click at [147, 399] on button "People" at bounding box center [116, 397] width 212 height 39
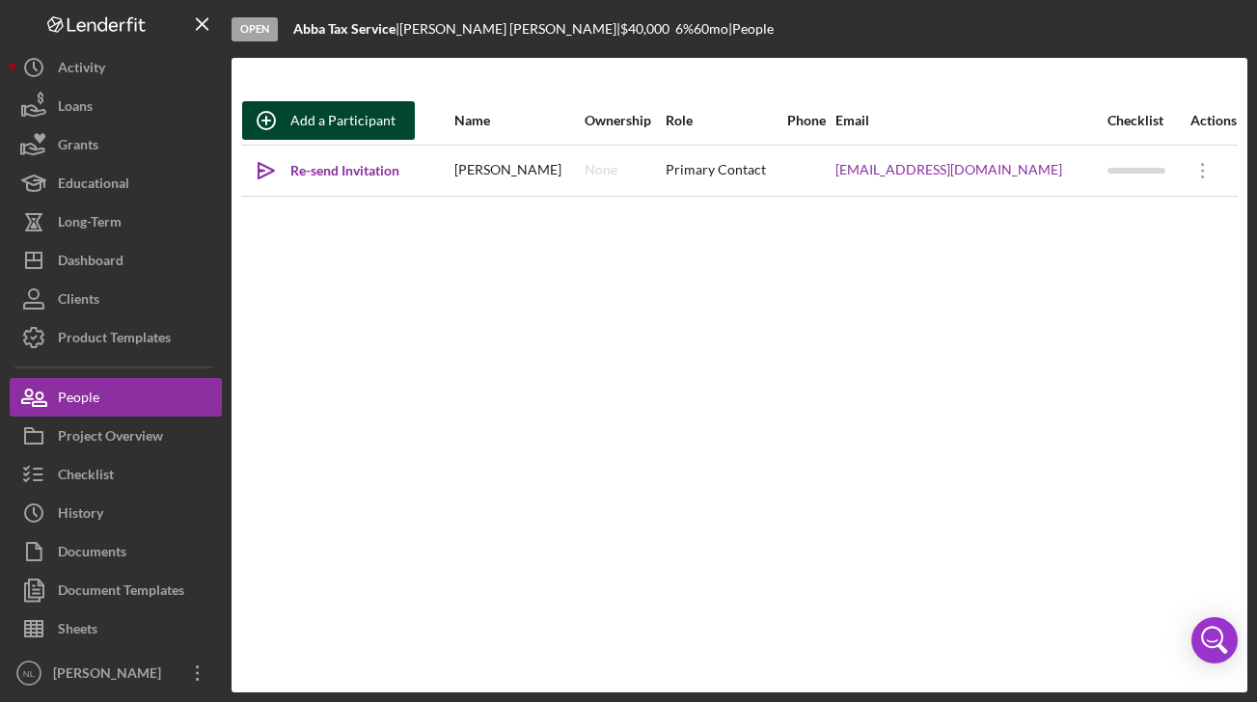
click at [361, 123] on div "Add a Participant" at bounding box center [342, 120] width 105 height 39
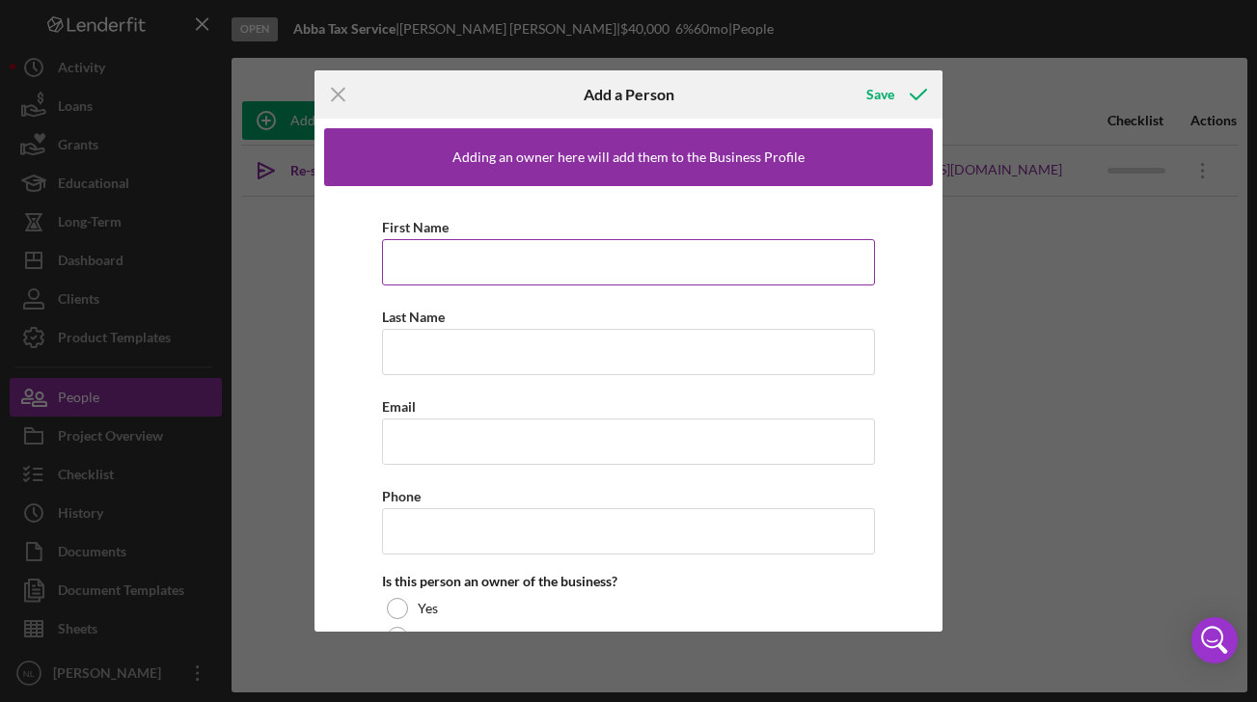
click at [447, 259] on input "First Name" at bounding box center [629, 262] width 494 height 46
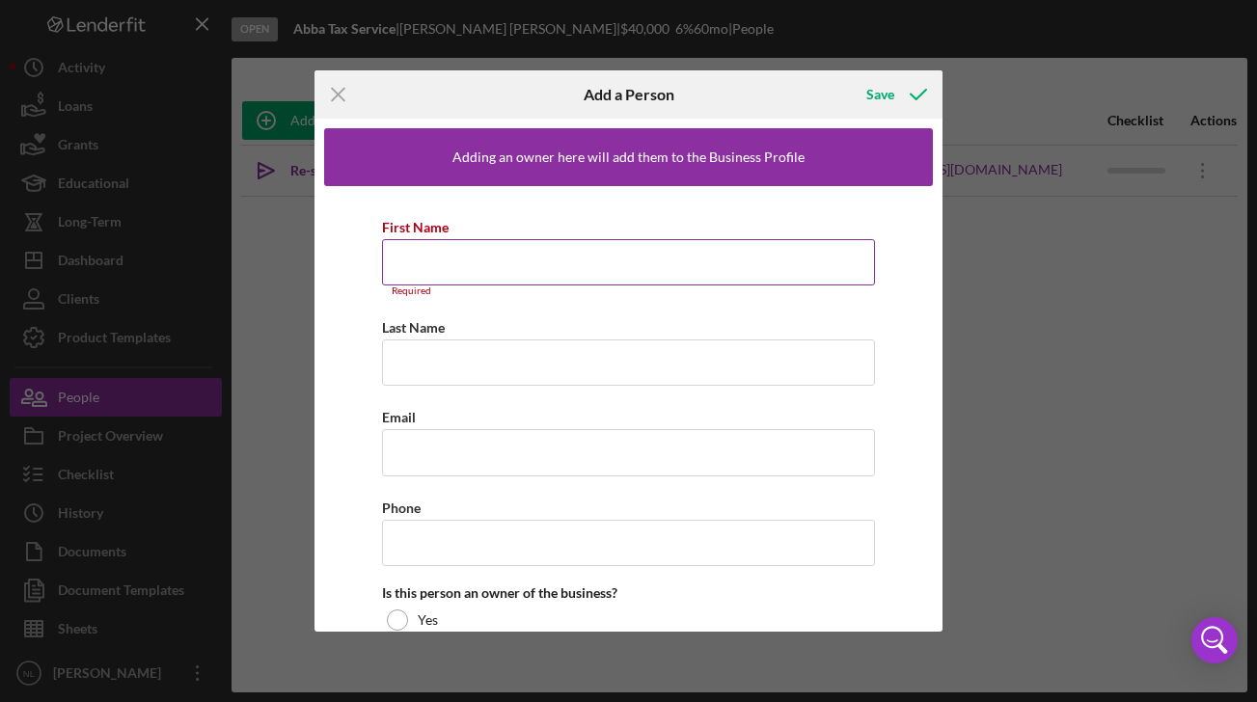
click at [718, 263] on input "First Name" at bounding box center [629, 262] width 494 height 46
paste input "[PERSON_NAME]"
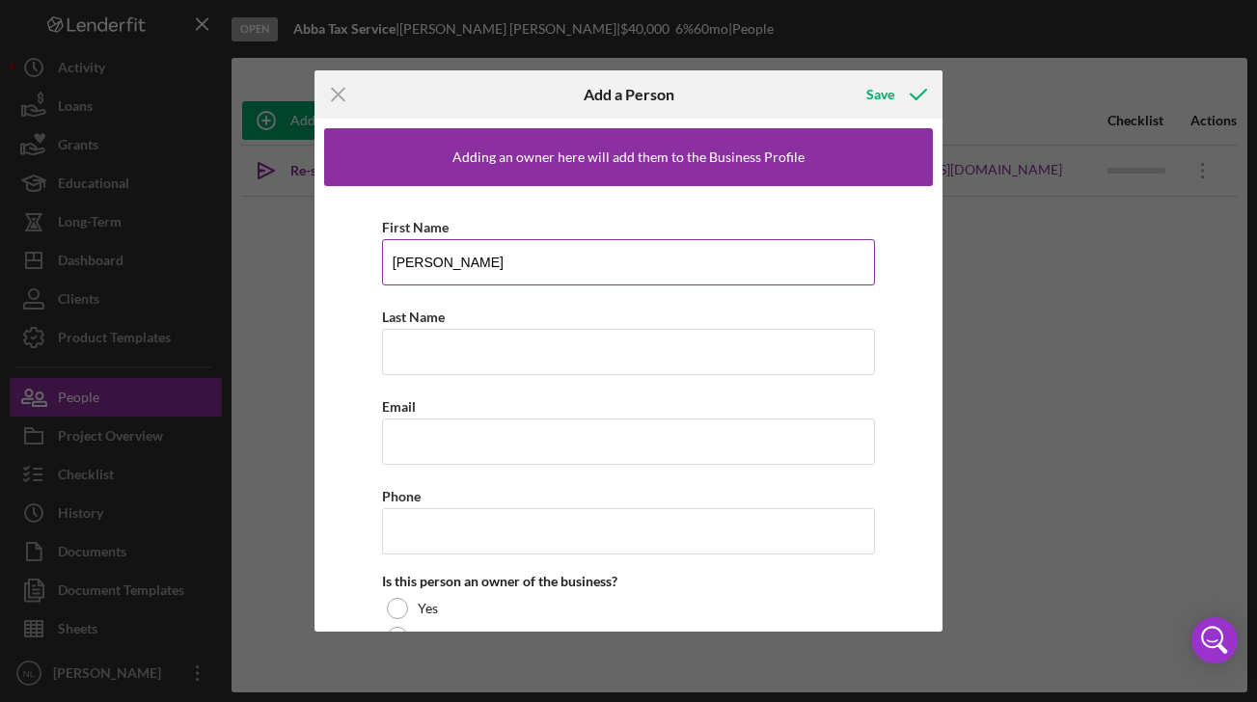
click at [463, 264] on input "[PERSON_NAME]" at bounding box center [629, 262] width 494 height 46
paste input
click at [463, 264] on input "[PERSON_NAME]" at bounding box center [629, 262] width 494 height 46
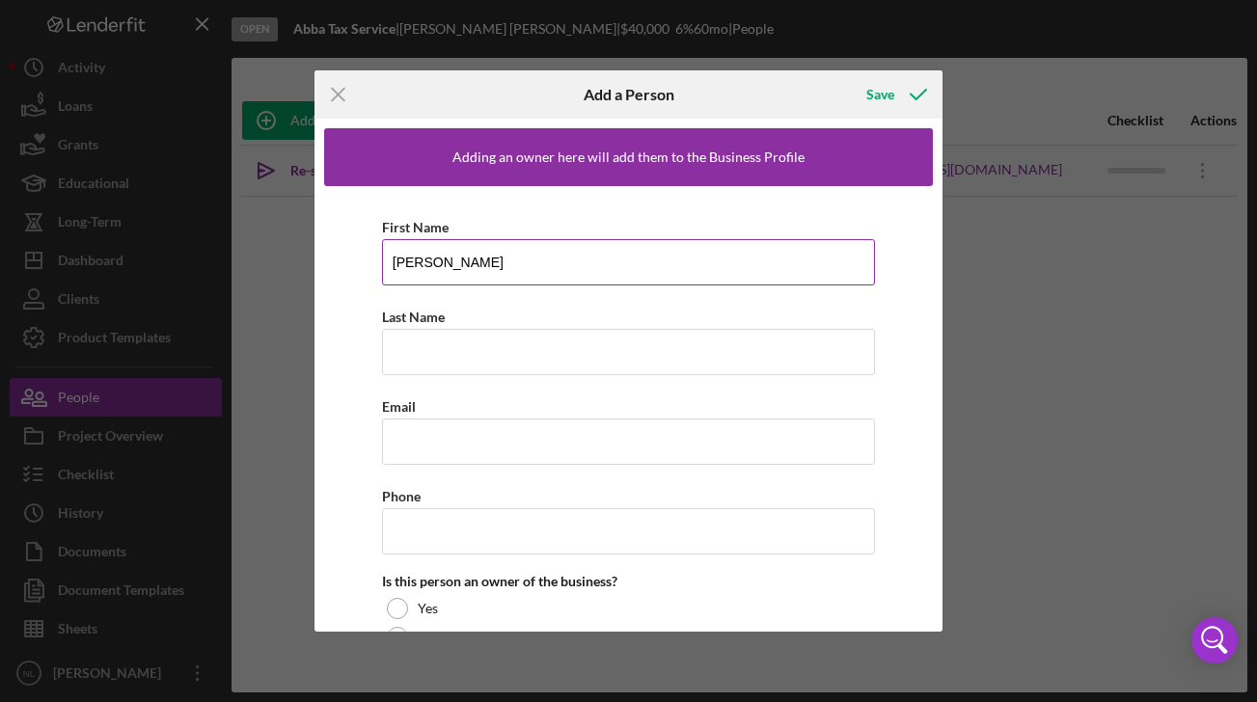
type input "[PERSON_NAME]"
paste input "[PERSON_NAME]"
type input "[PERSON_NAME]"
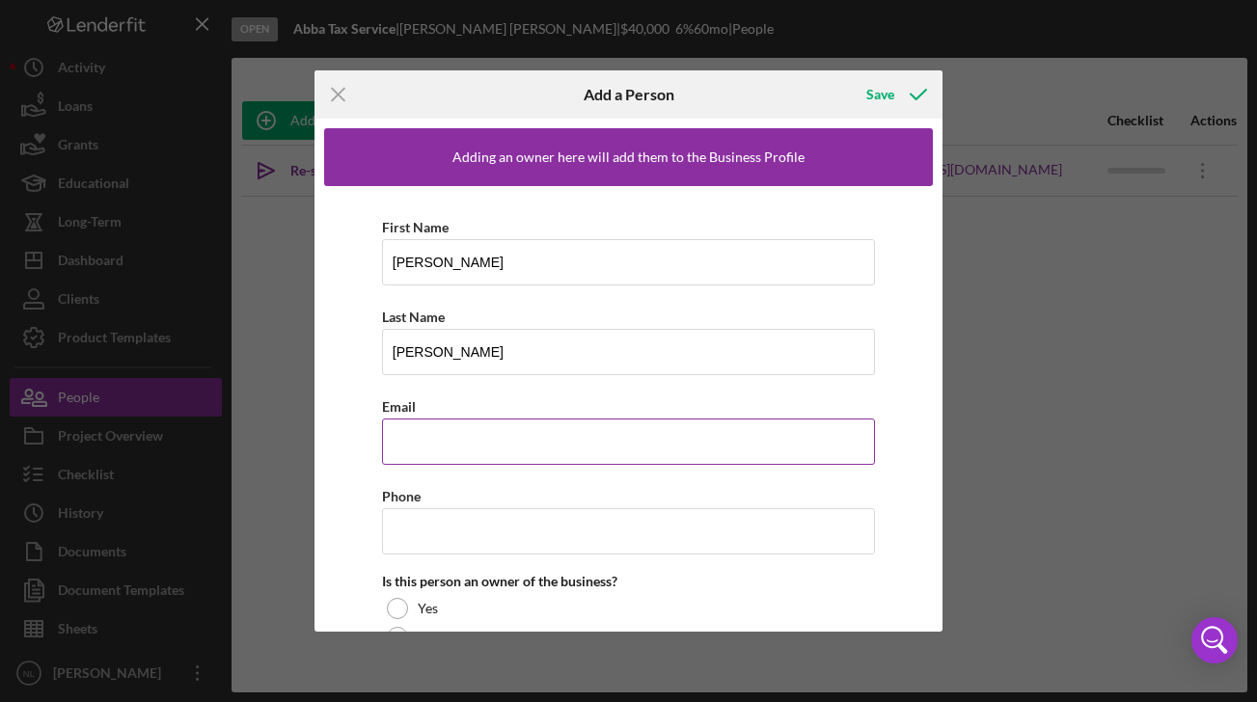
click at [657, 438] on input "Email" at bounding box center [629, 442] width 494 height 46
paste input "[EMAIL_ADDRESS][DOMAIN_NAME]"
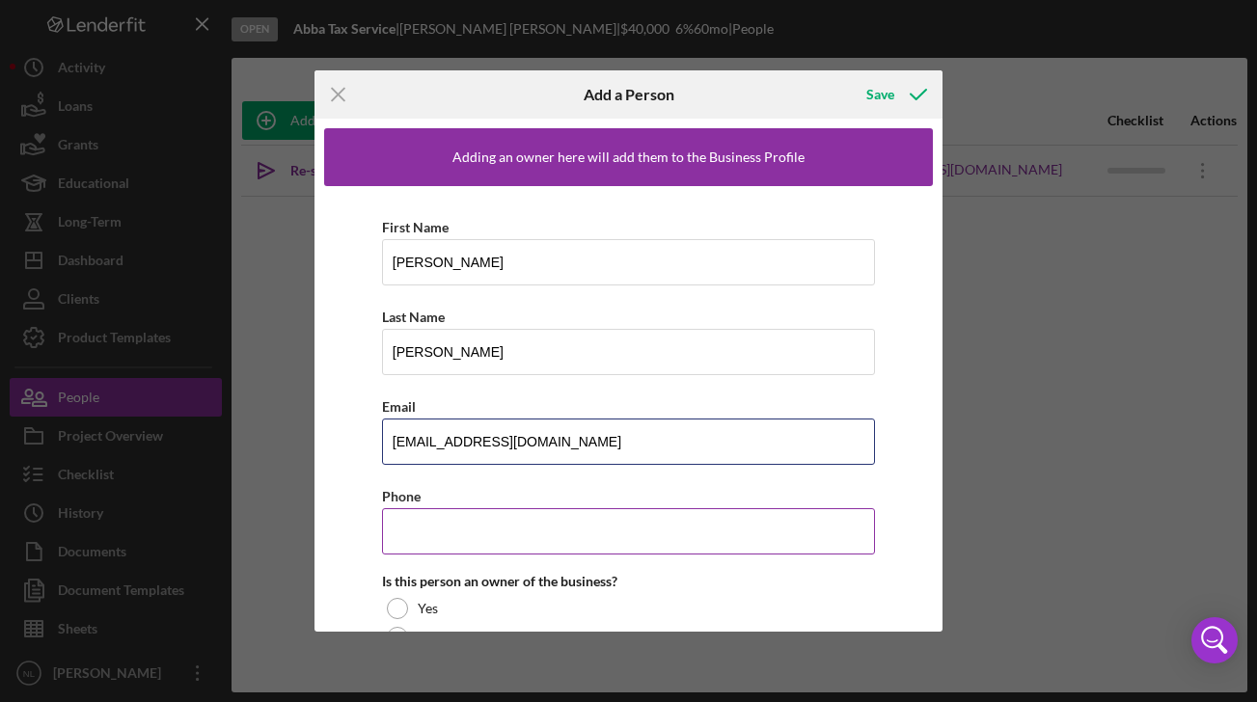
type input "[EMAIL_ADDRESS][DOMAIN_NAME]"
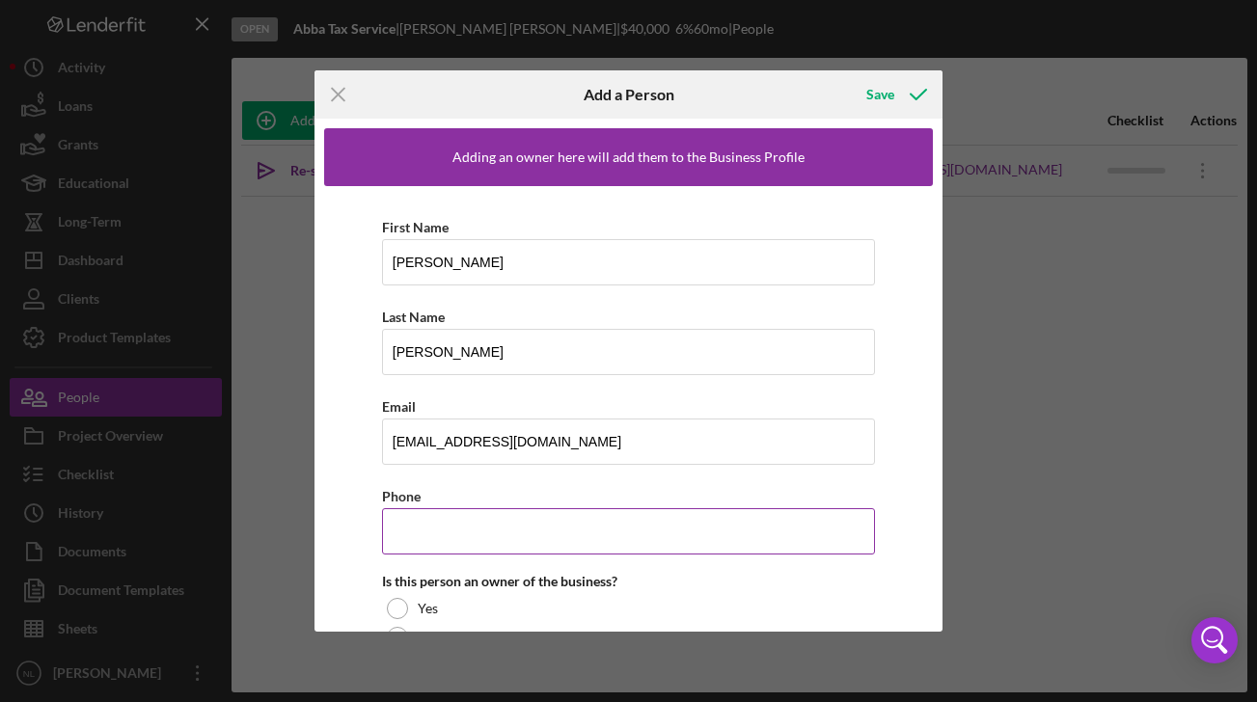
click at [739, 523] on input "Phone" at bounding box center [629, 531] width 494 height 46
paste input "[PHONE_NUMBER]"
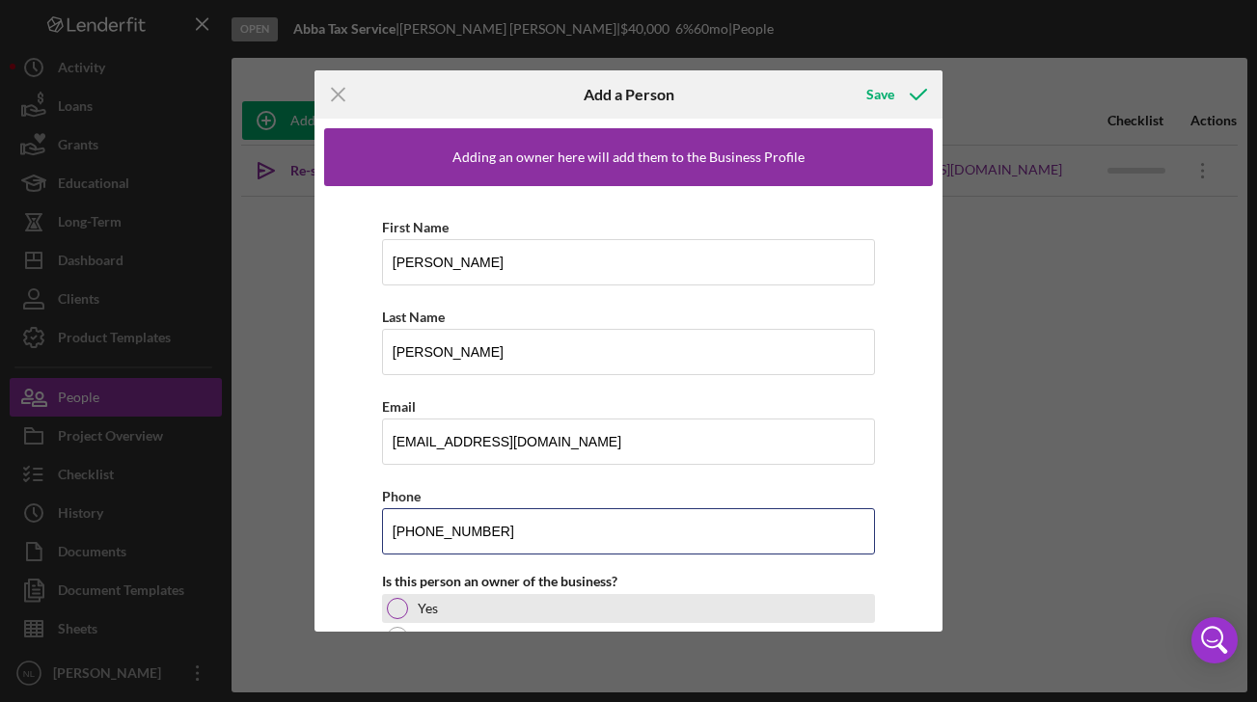
type input "[PHONE_NUMBER]"
click at [399, 611] on div at bounding box center [397, 608] width 21 height 21
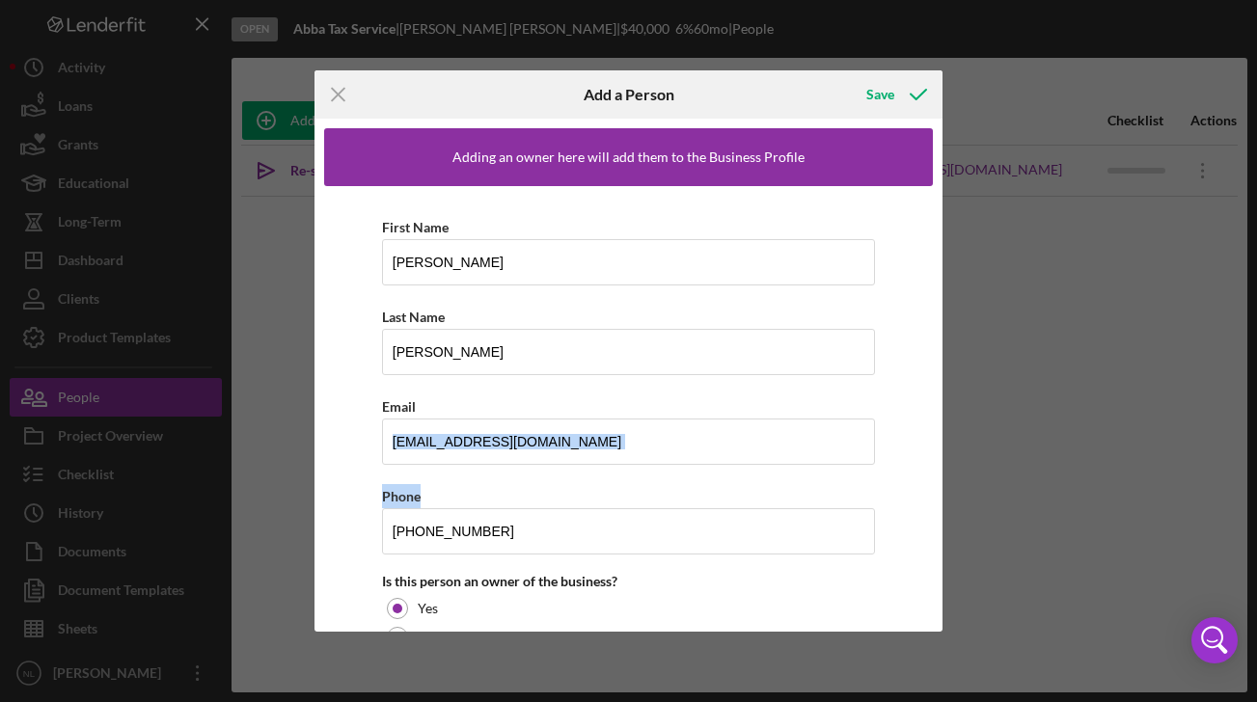
drag, startPoint x: 936, startPoint y: 392, endPoint x: 943, endPoint y: 484, distance: 92.9
click at [943, 484] on div "Adding an owner here will add them to the Business Profile First Name [PERSON_N…" at bounding box center [629, 375] width 629 height 513
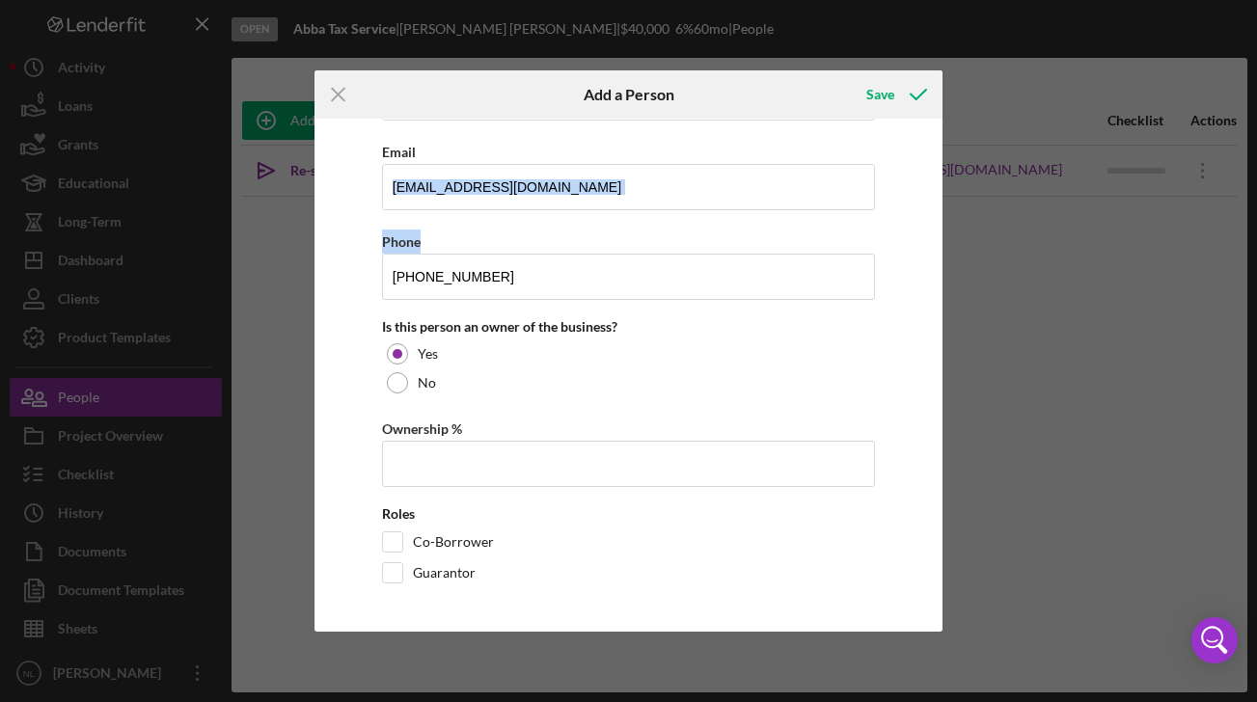
scroll to position [251, 0]
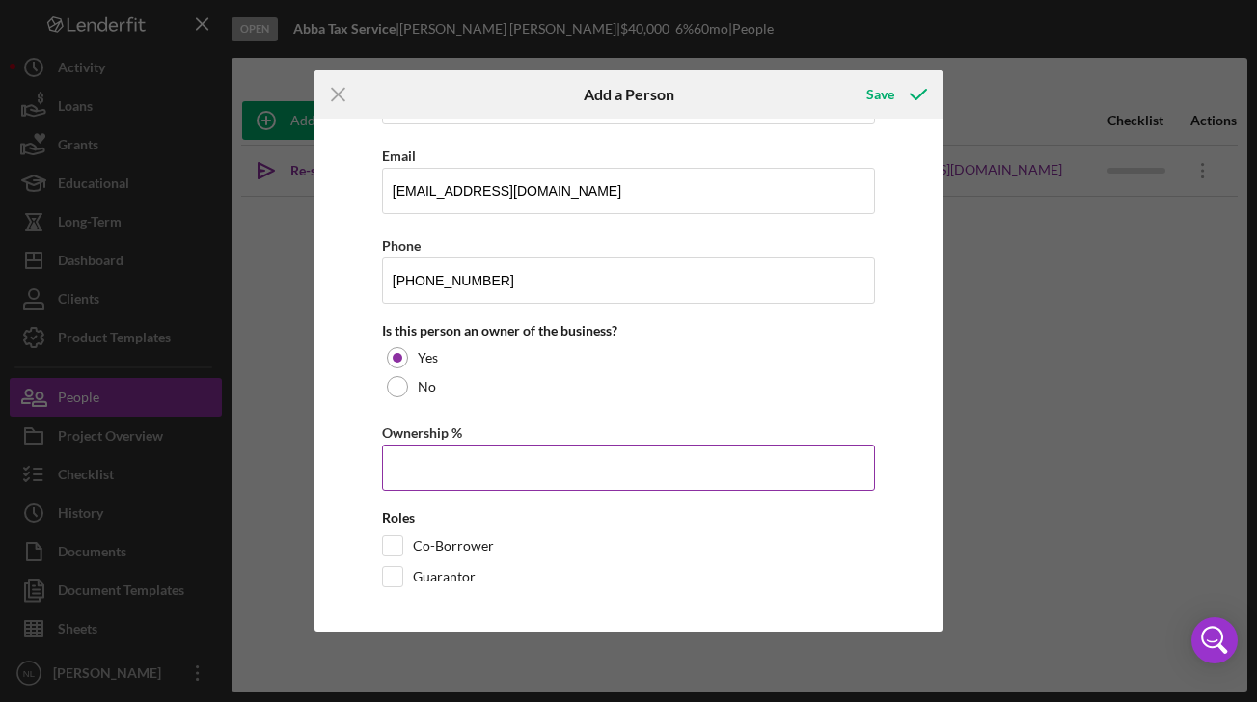
click at [766, 465] on input "Ownership %" at bounding box center [629, 468] width 494 height 46
type input "50.00%"
click at [397, 575] on input "Guarantor" at bounding box center [392, 576] width 19 height 19
checkbox input "true"
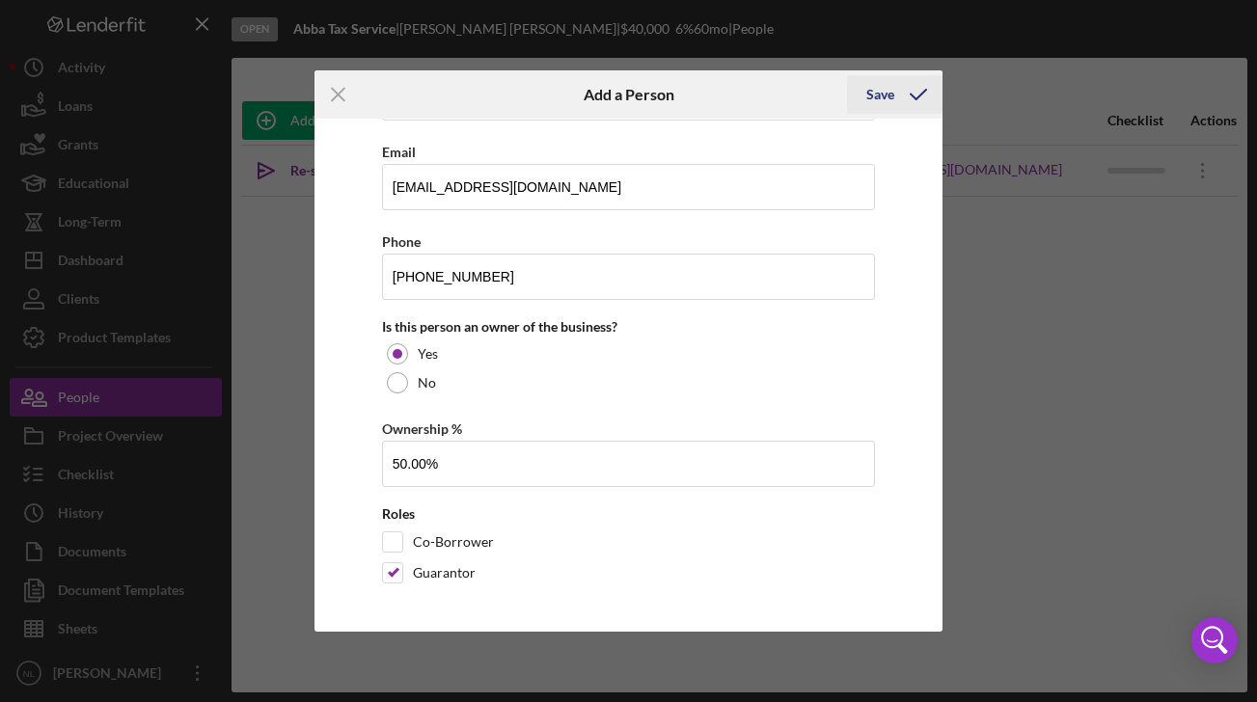
click at [875, 92] on div "Save" at bounding box center [880, 94] width 28 height 39
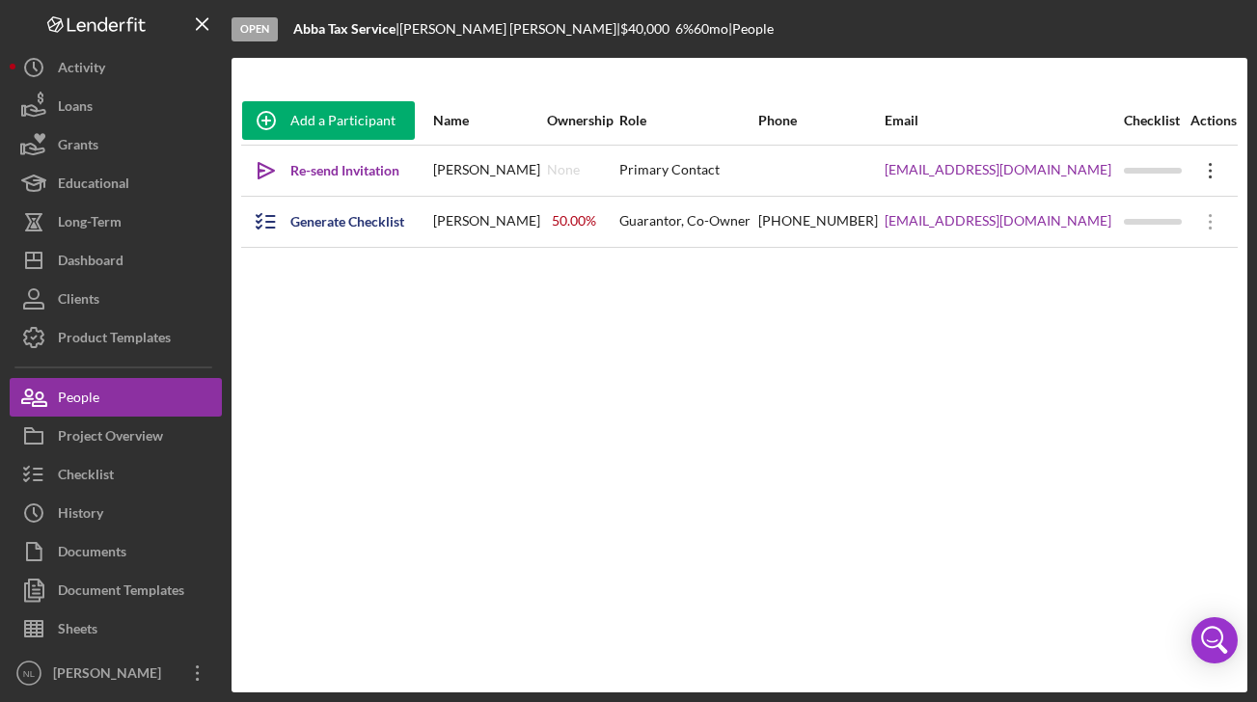
click at [1198, 180] on icon "Icon/Overflow" at bounding box center [1211, 171] width 48 height 48
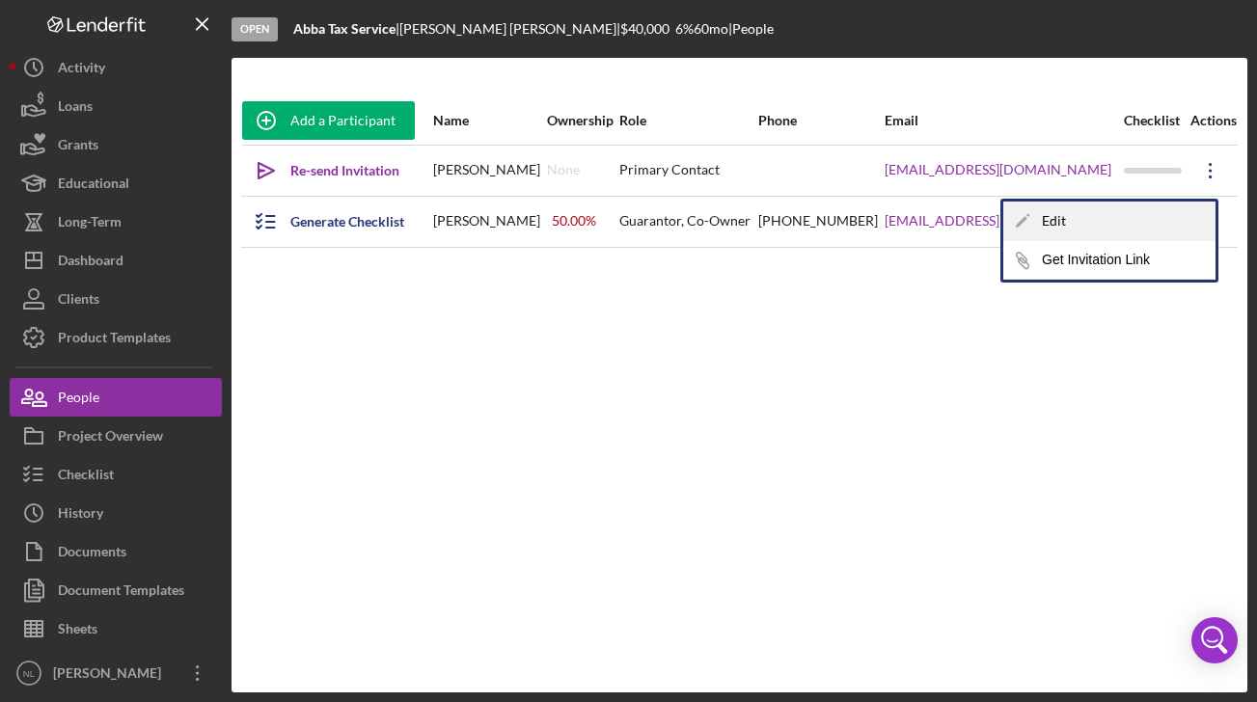
click at [1117, 223] on div "Icon/Edit Edit" at bounding box center [1109, 222] width 212 height 40
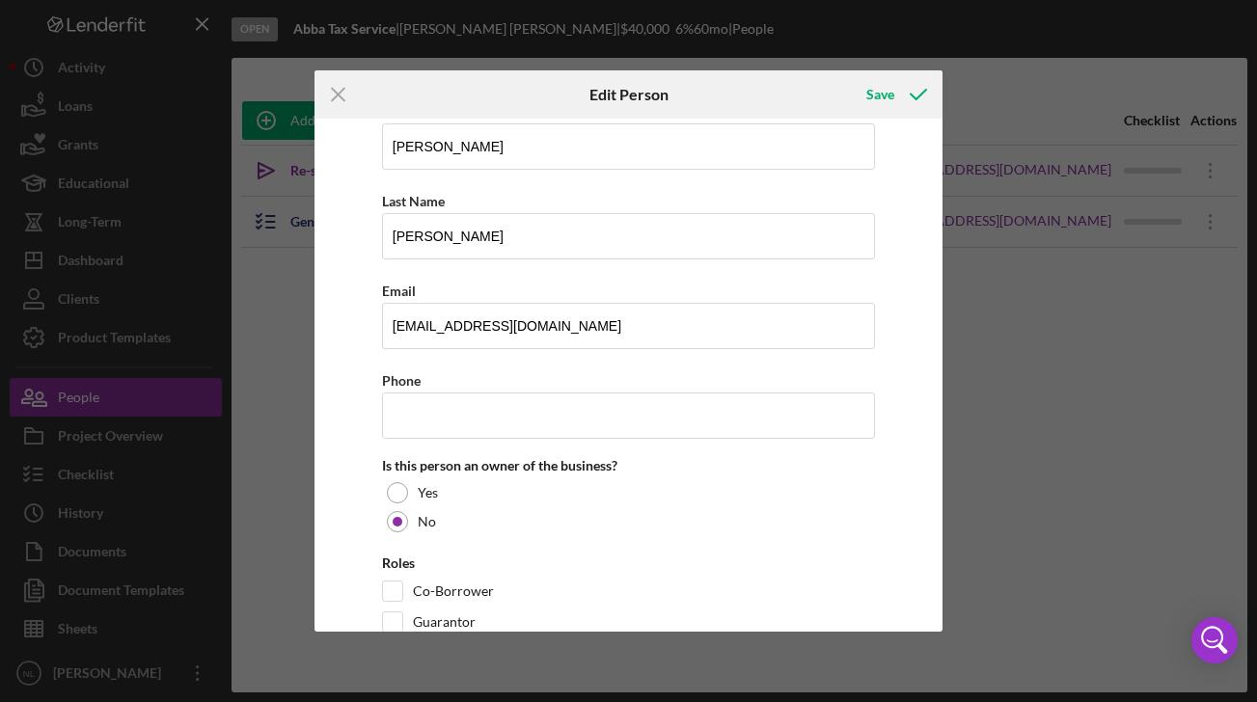
scroll to position [165, 0]
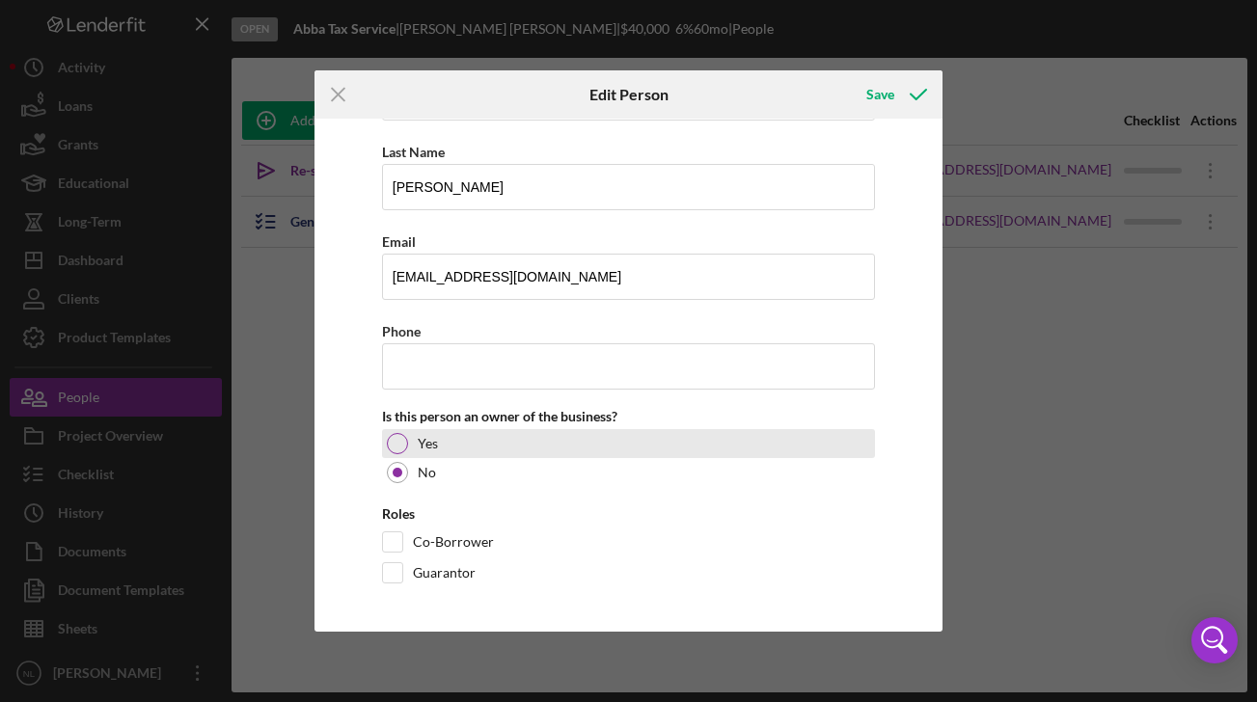
click at [385, 441] on div "Yes" at bounding box center [629, 443] width 494 height 29
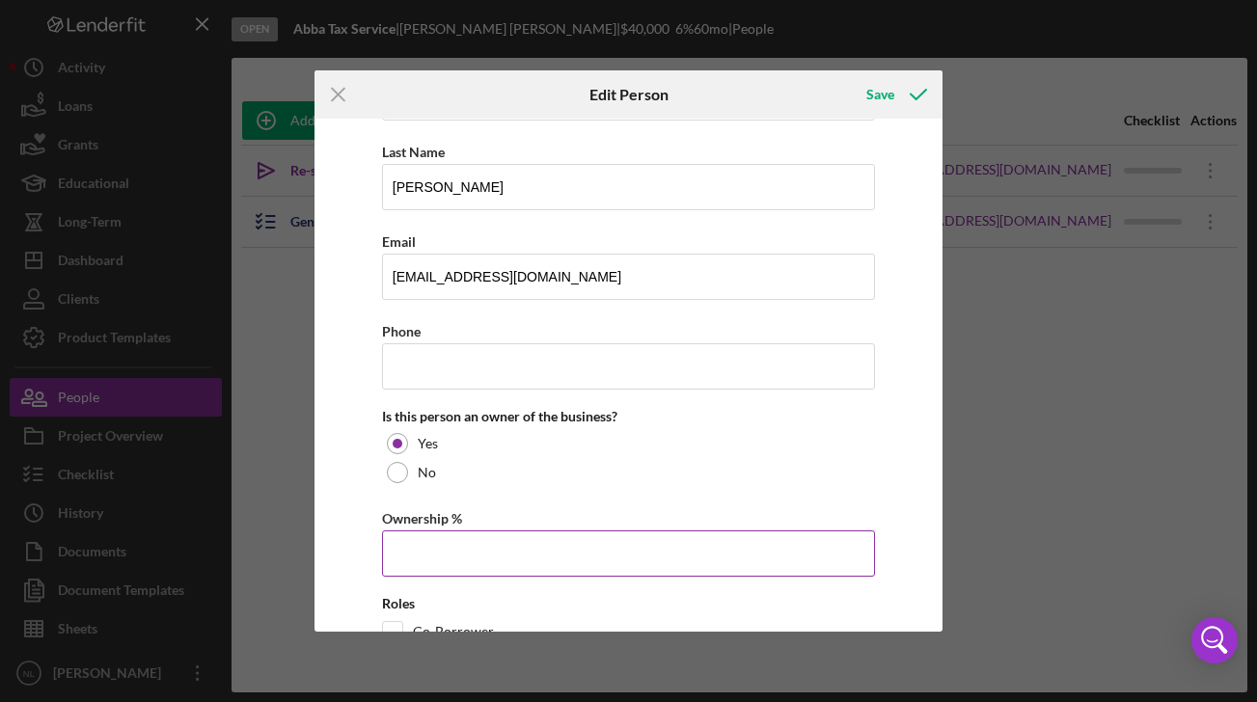
click at [477, 554] on input "Ownership %" at bounding box center [629, 554] width 494 height 46
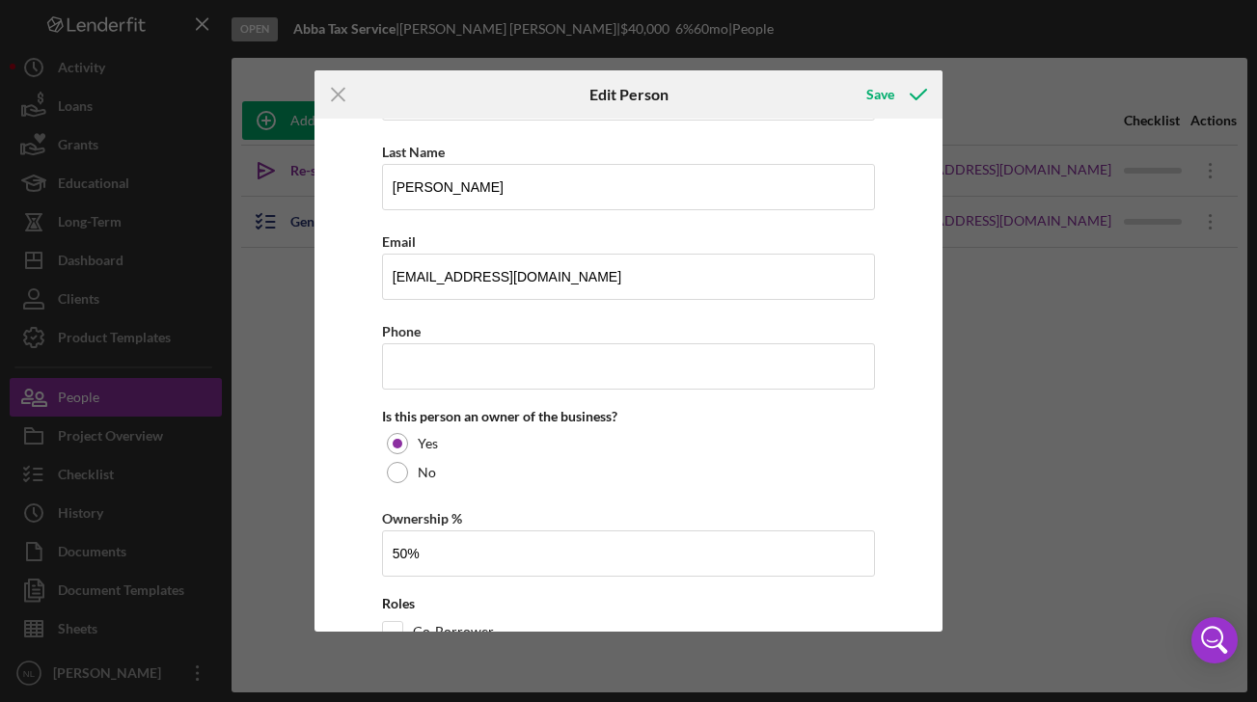
type input "50.00%"
drag, startPoint x: 944, startPoint y: 273, endPoint x: 935, endPoint y: 374, distance: 101.7
click at [935, 374] on div "Icon/Menu Close Edit Person Save Changes here will be reflected on the Business…" at bounding box center [628, 351] width 1257 height 702
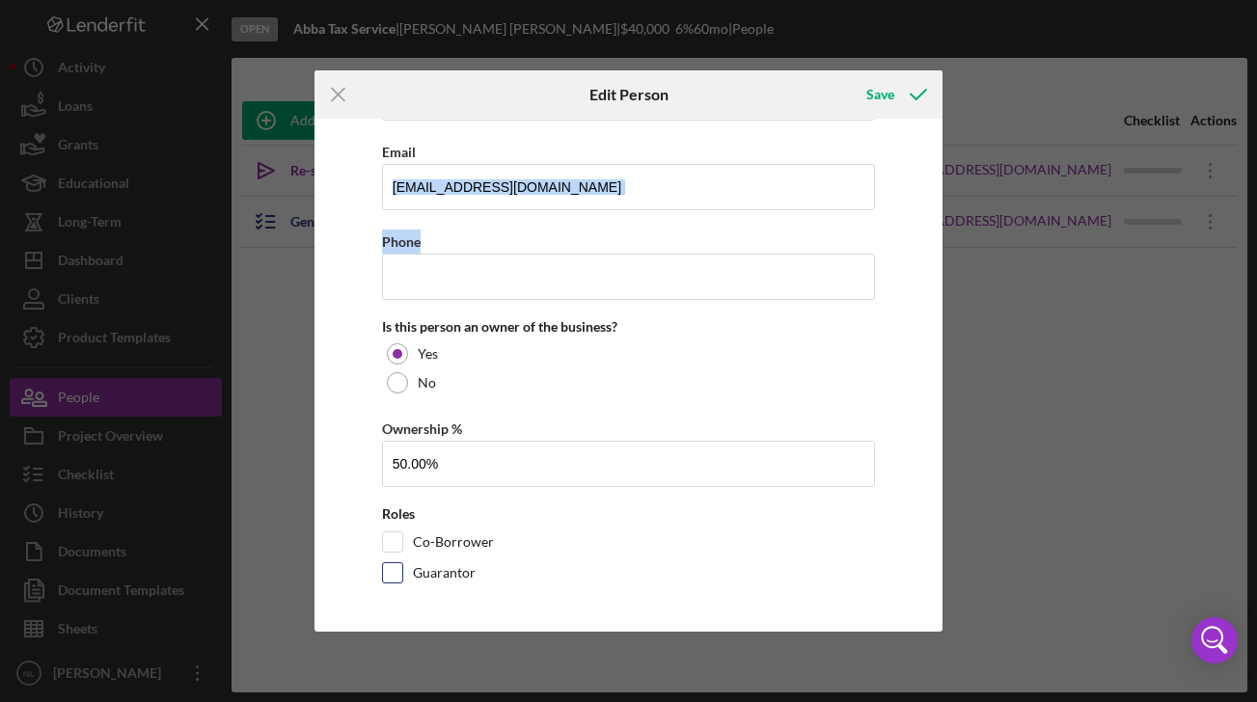
click at [396, 573] on input "Guarantor" at bounding box center [392, 572] width 19 height 19
checkbox input "true"
click at [893, 109] on div "Save" at bounding box center [880, 94] width 28 height 39
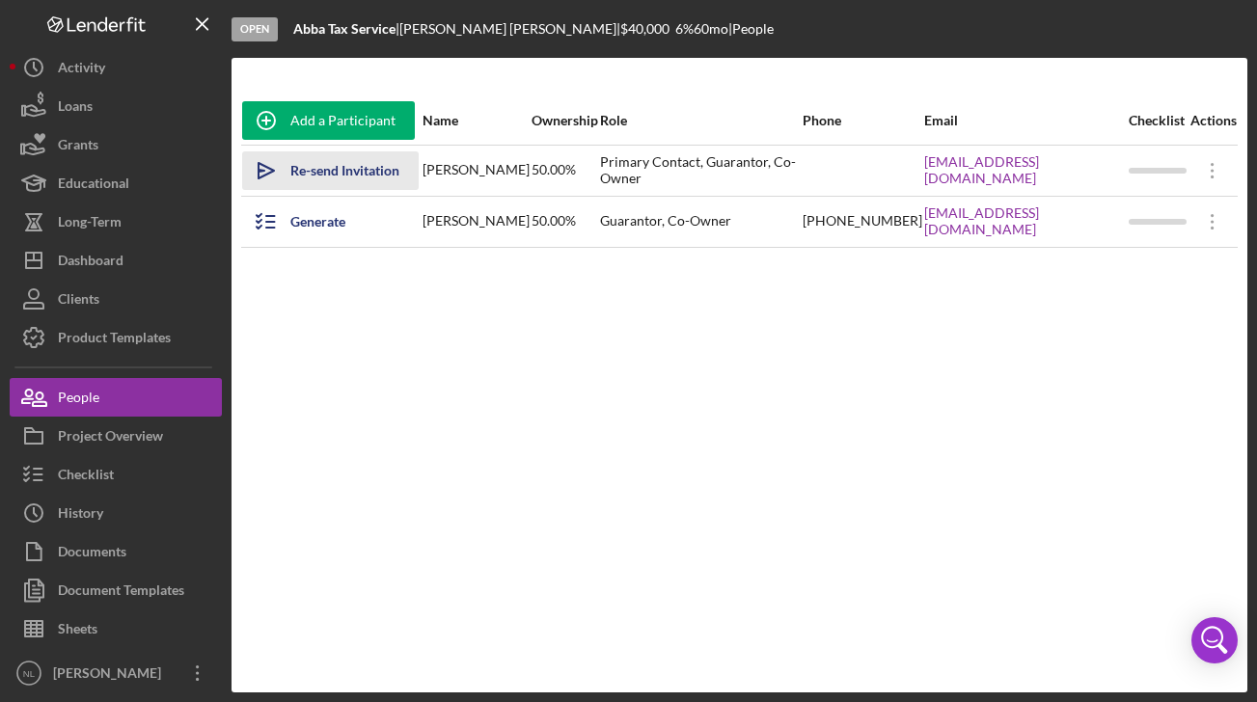
click at [378, 168] on div "Re-send Invitation" at bounding box center [344, 170] width 109 height 39
